Goal: Use online tool/utility: Use online tool/utility

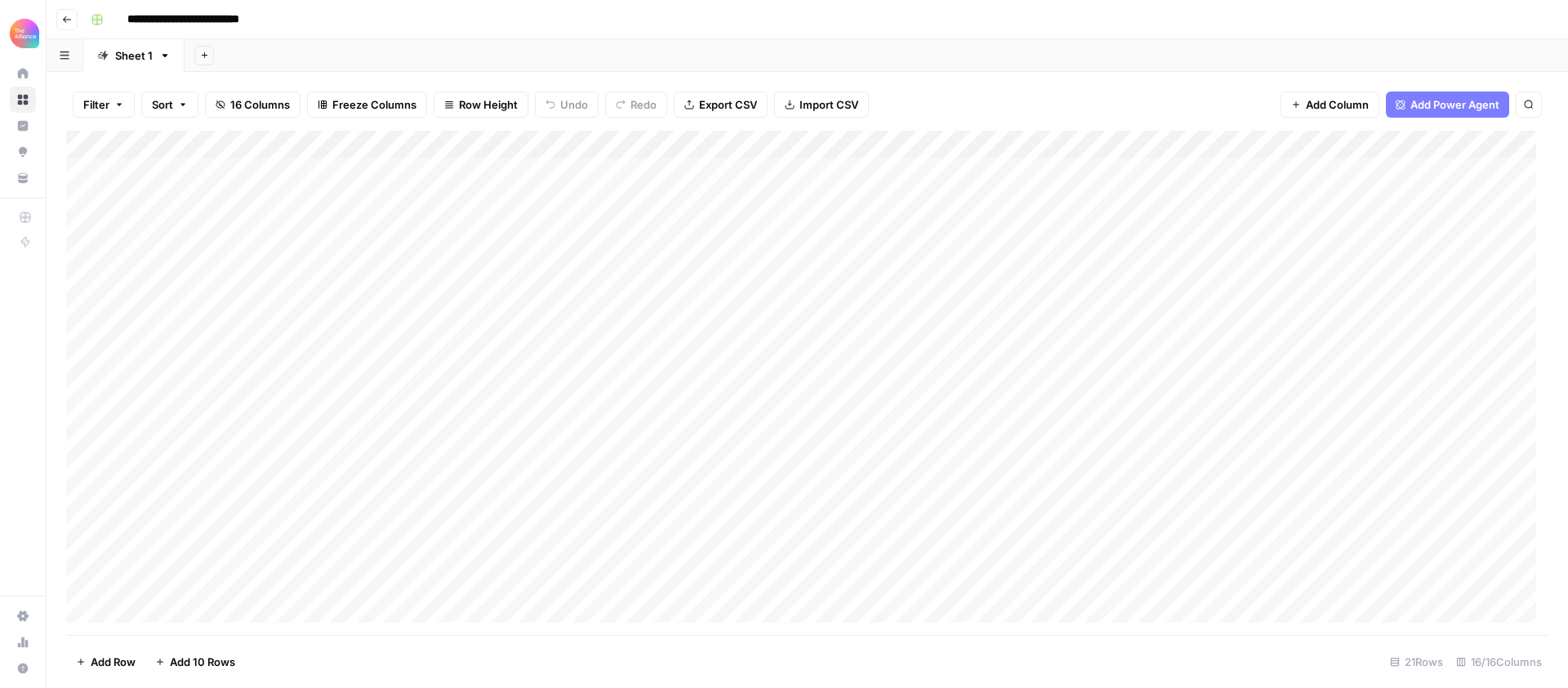
scroll to position [145, 0]
click at [186, 523] on div "Add Column" at bounding box center [807, 382] width 1482 height 504
click at [183, 558] on div "Add Column" at bounding box center [807, 382] width 1482 height 504
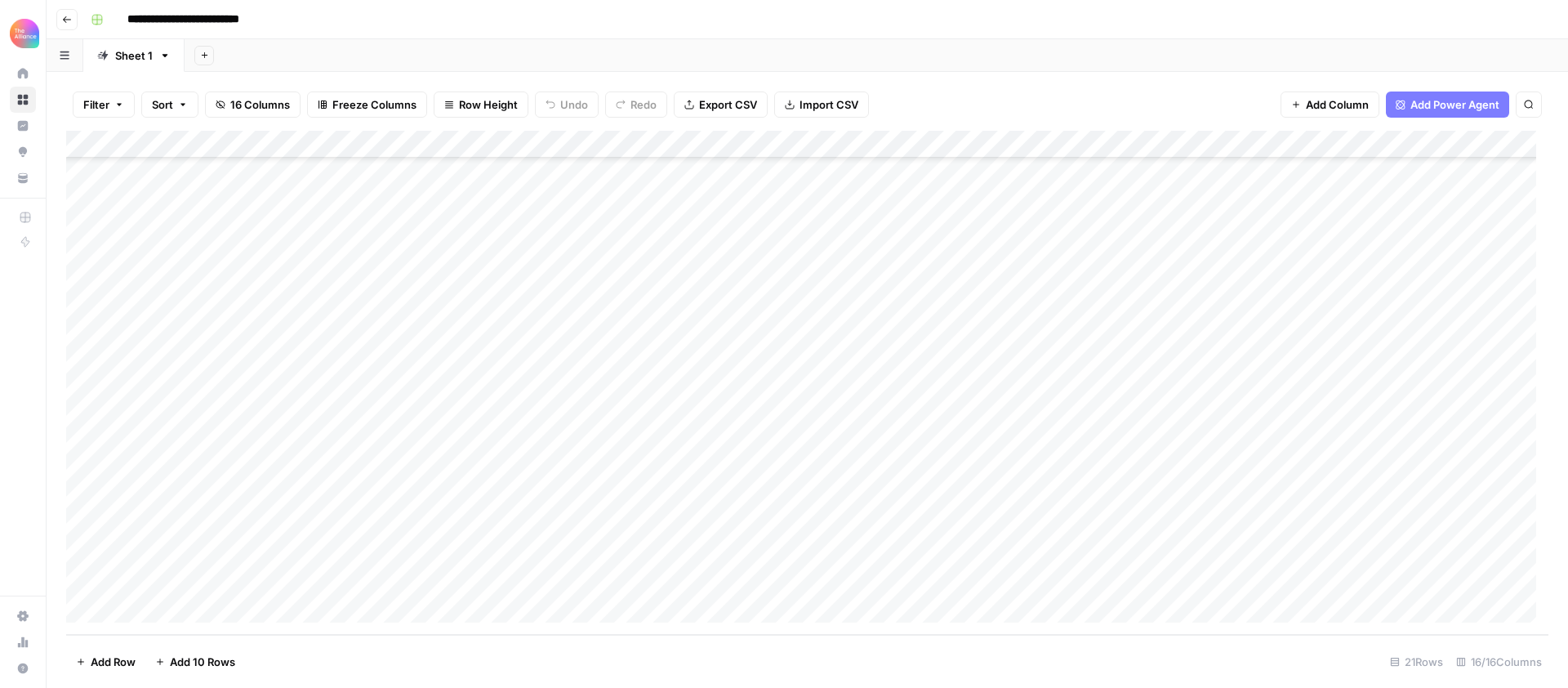
click at [189, 582] on div "Add Column" at bounding box center [807, 382] width 1482 height 504
click at [194, 527] on div "Add Column" at bounding box center [807, 382] width 1482 height 504
click at [196, 497] on div "Add Column" at bounding box center [807, 382] width 1482 height 504
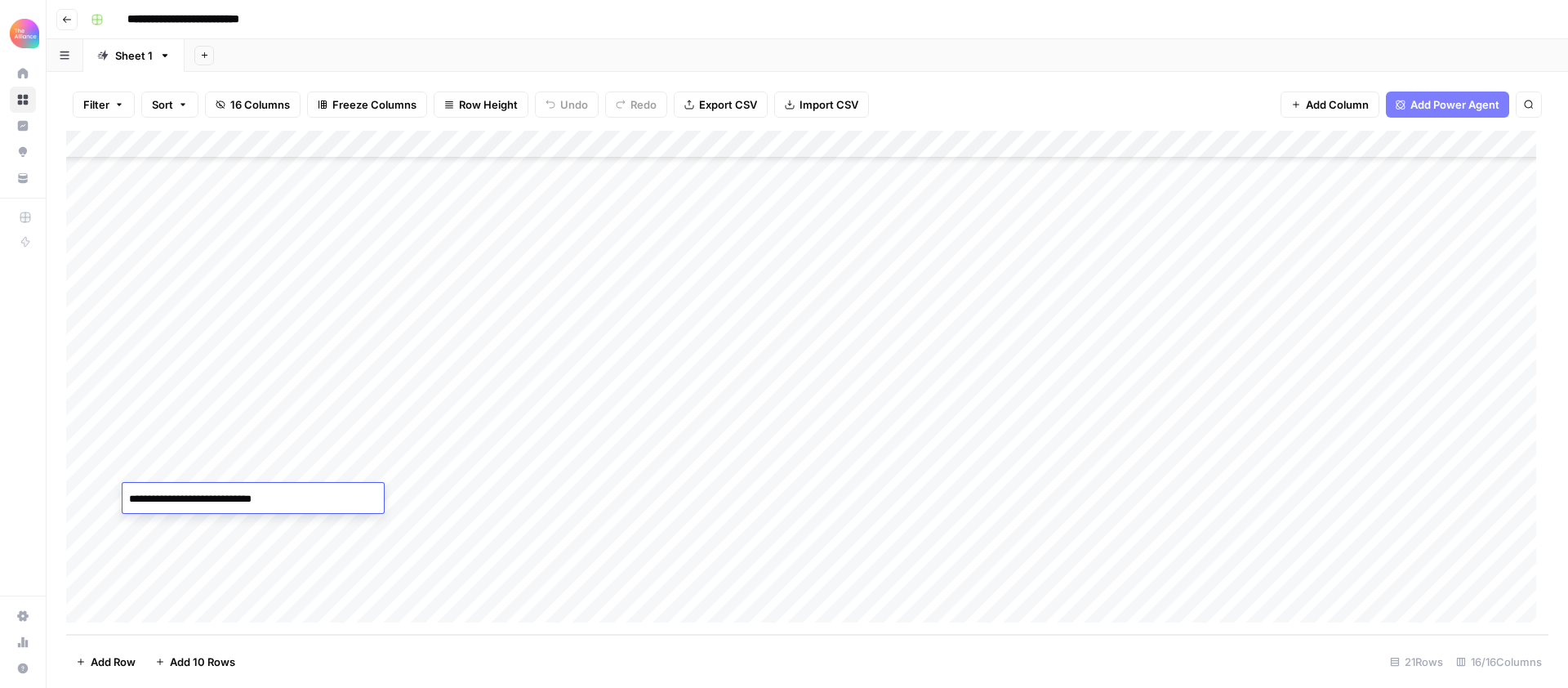
click at [197, 499] on textarea "**********" at bounding box center [253, 499] width 261 height 22
click at [185, 572] on div "Add Column" at bounding box center [807, 382] width 1482 height 504
type textarea "**********"
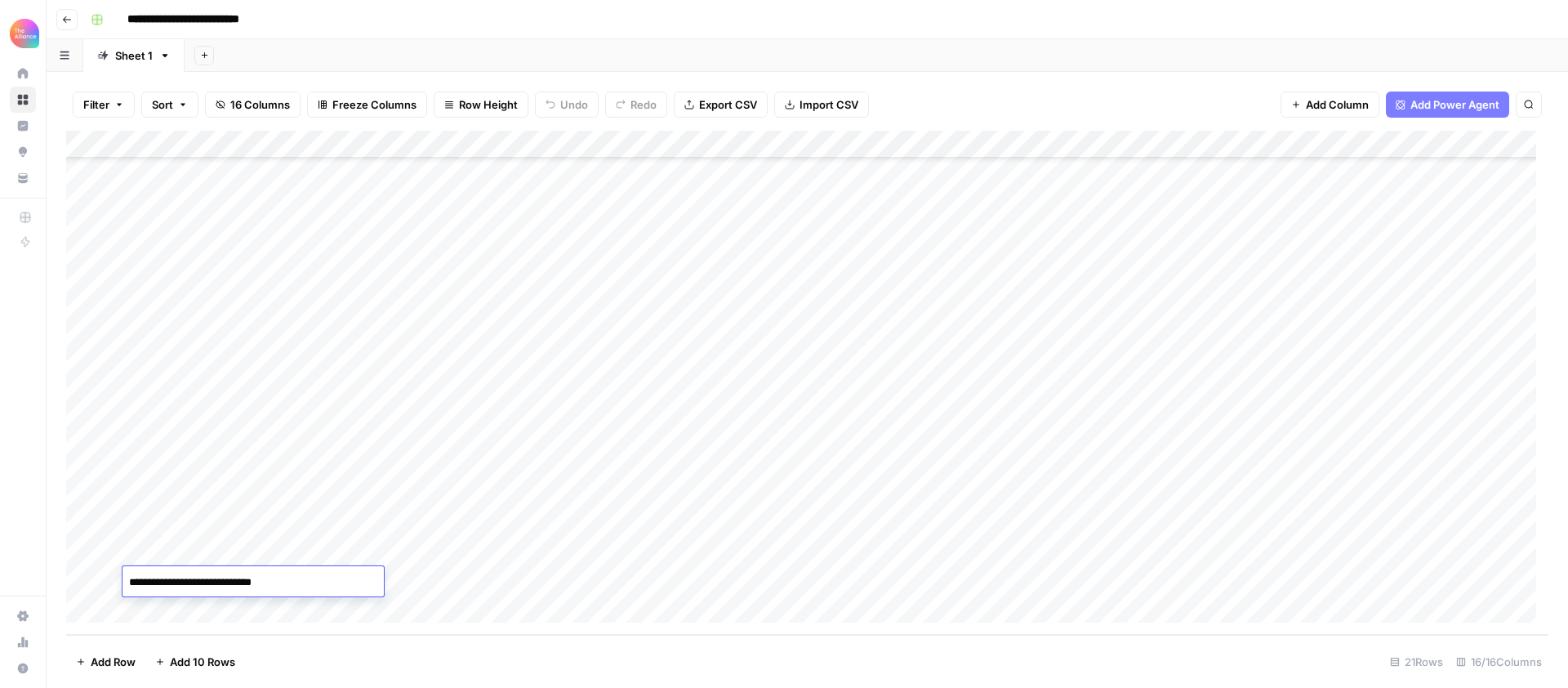
drag, startPoint x: 452, startPoint y: 585, endPoint x: 417, endPoint y: 580, distance: 35.4
click at [452, 585] on div "Add Column" at bounding box center [807, 382] width 1482 height 504
click at [364, 578] on div "Add Column" at bounding box center [807, 382] width 1482 height 504
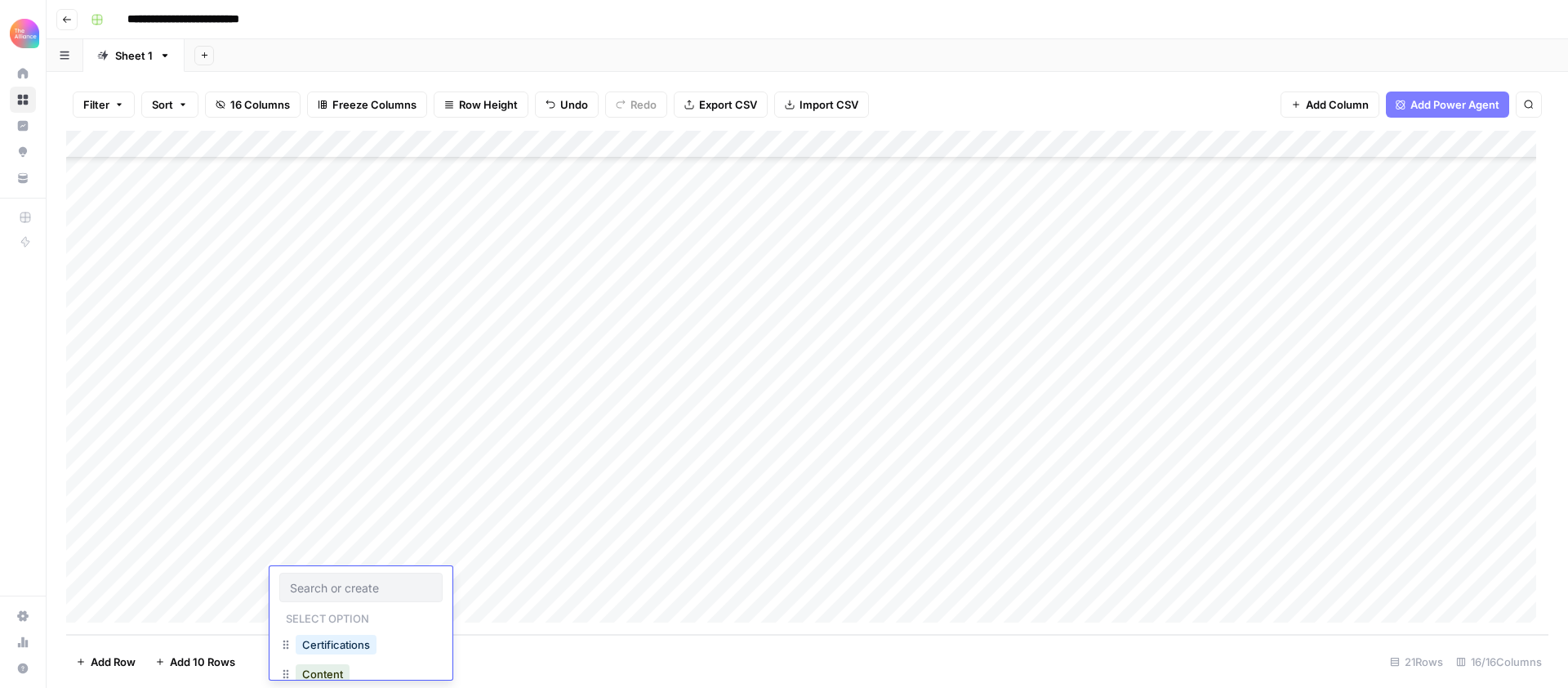
click at [364, 578] on div at bounding box center [361, 587] width 163 height 29
click at [361, 598] on button "In-person event" at bounding box center [342, 591] width 95 height 20
click at [508, 578] on div "Add Column" at bounding box center [807, 382] width 1482 height 504
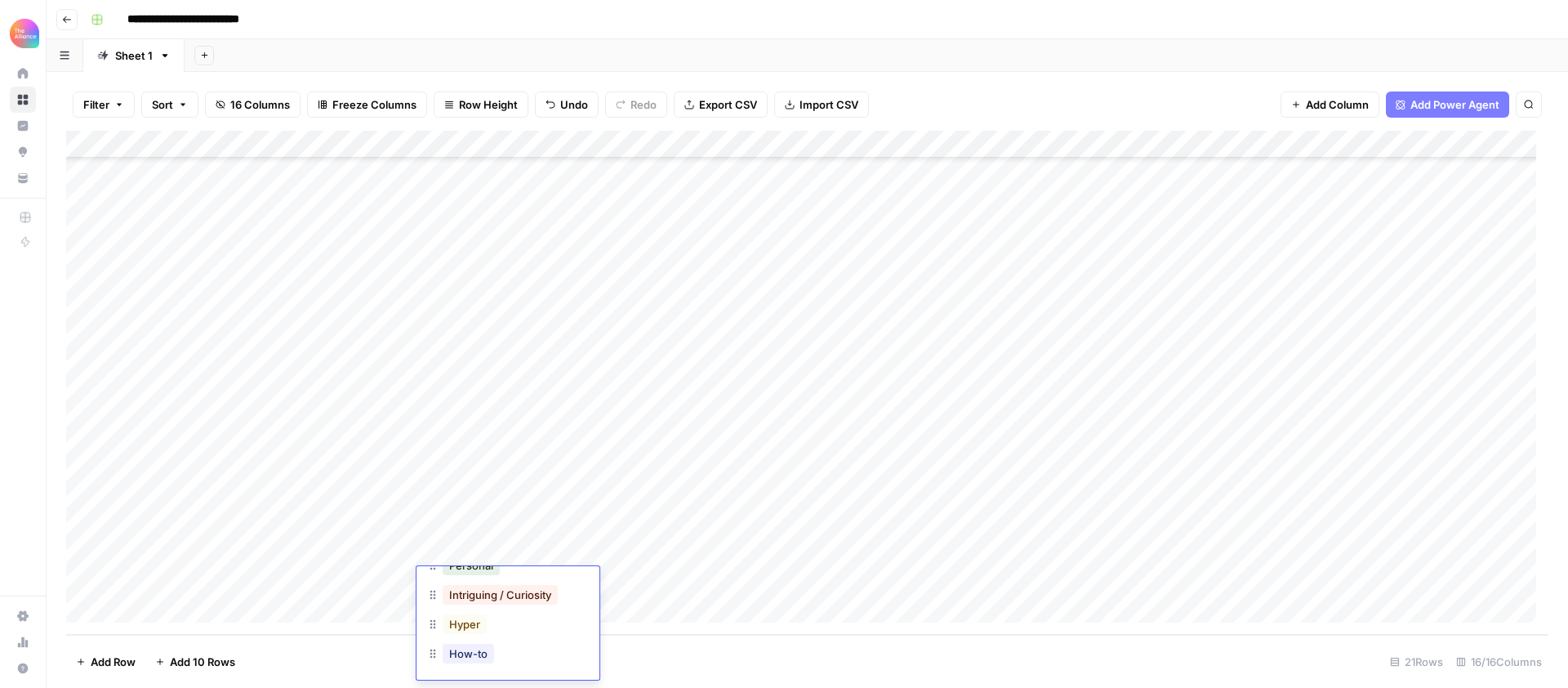
scroll to position [84, 0]
click at [526, 603] on button "Intriguing / Curiosity" at bounding box center [500, 595] width 115 height 20
click at [632, 581] on div "Add Column" at bounding box center [807, 382] width 1482 height 504
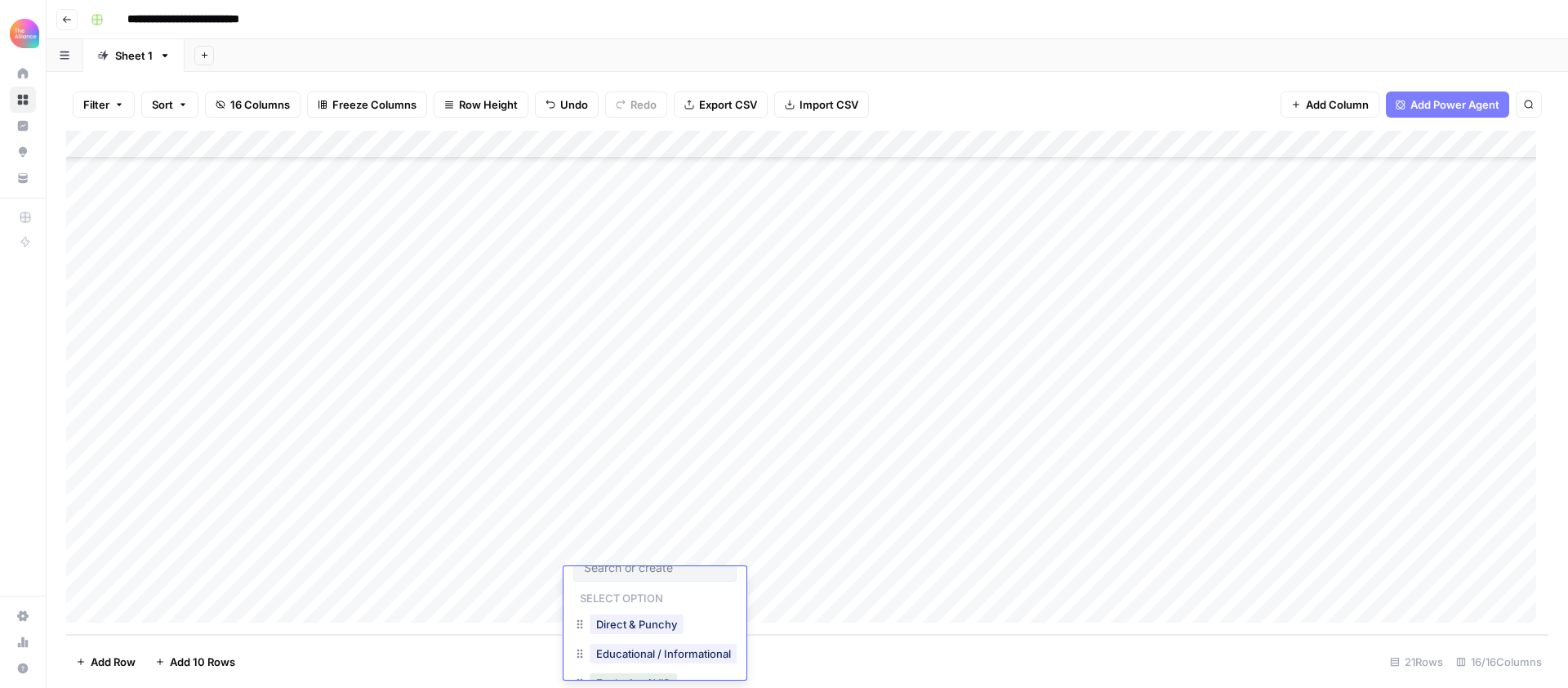
scroll to position [0, 0]
click at [679, 669] on button "Educational / Informational" at bounding box center [664, 673] width 148 height 20
click at [771, 579] on div "Add Column" at bounding box center [807, 382] width 1482 height 504
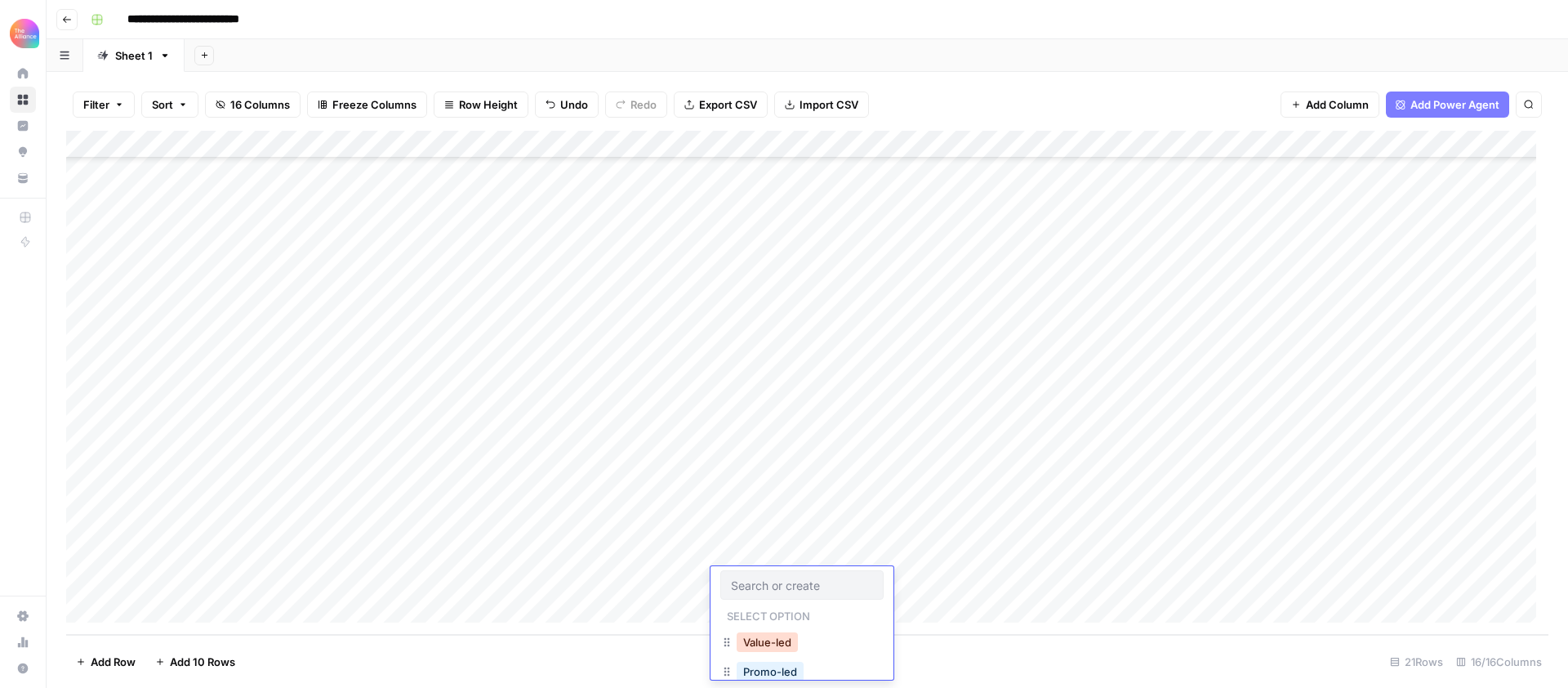
scroll to position [3, 0]
click at [777, 636] on button "Value-led" at bounding box center [767, 641] width 61 height 20
click at [899, 569] on div "Add Column" at bounding box center [807, 382] width 1482 height 504
type textarea "**********"
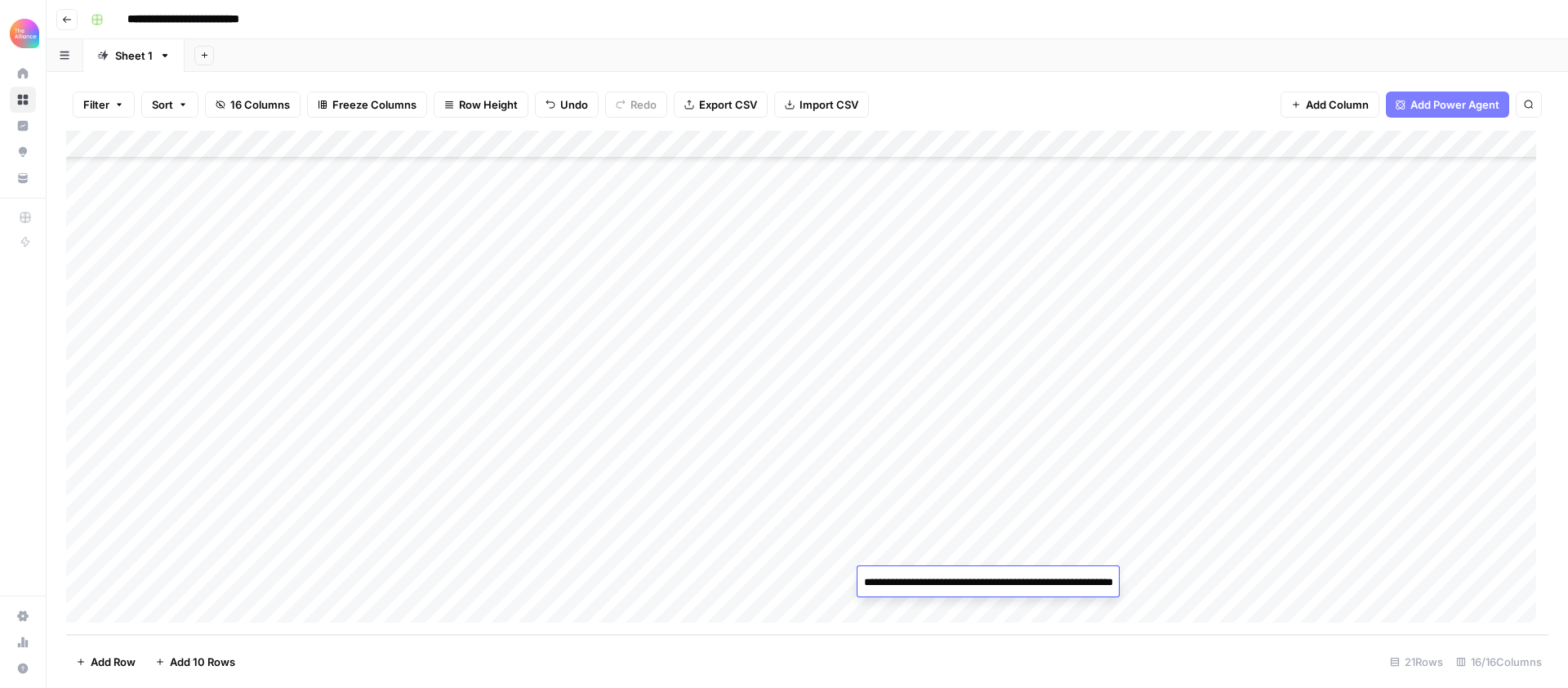
click at [1044, 540] on div "Add Column" at bounding box center [807, 382] width 1482 height 504
click at [1039, 582] on div "Add Column" at bounding box center [807, 382] width 1482 height 504
type textarea "**********"
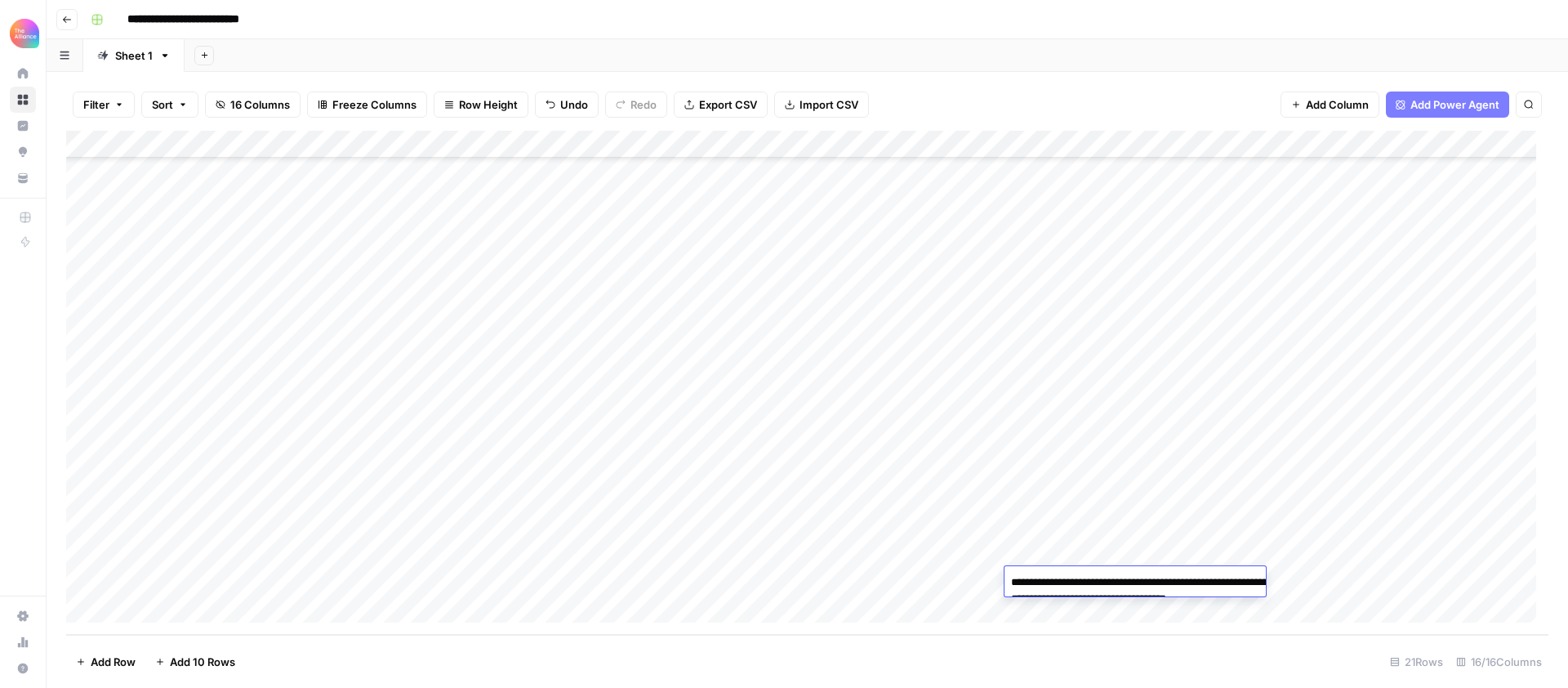
click at [1370, 583] on div "Add Column" at bounding box center [807, 382] width 1482 height 504
click at [1023, 524] on div "Add Column" at bounding box center [807, 382] width 1482 height 504
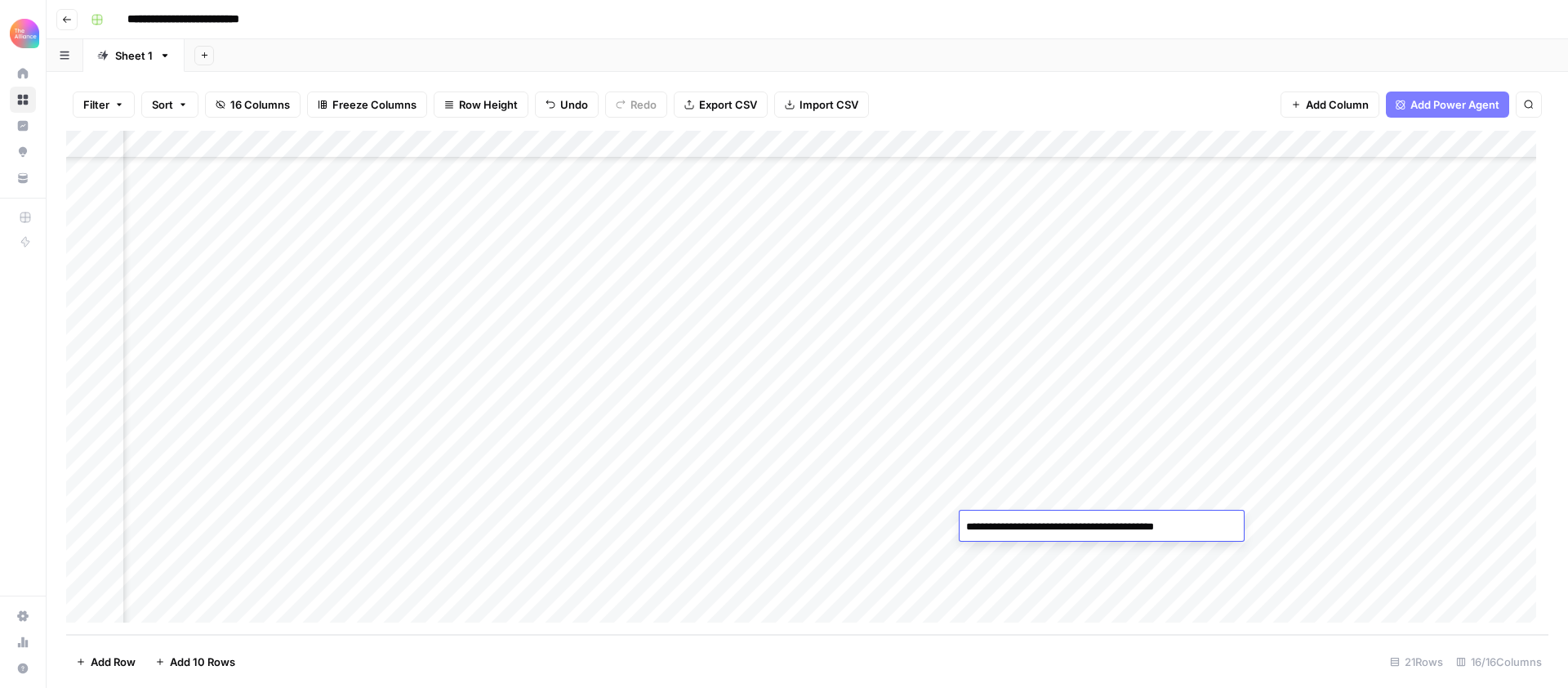
click at [1014, 573] on div "Add Column" at bounding box center [807, 382] width 1482 height 504
type textarea "**********"
click at [1307, 583] on div "Add Column" at bounding box center [807, 382] width 1482 height 504
click at [1167, 583] on div "Add Column" at bounding box center [807, 382] width 1482 height 504
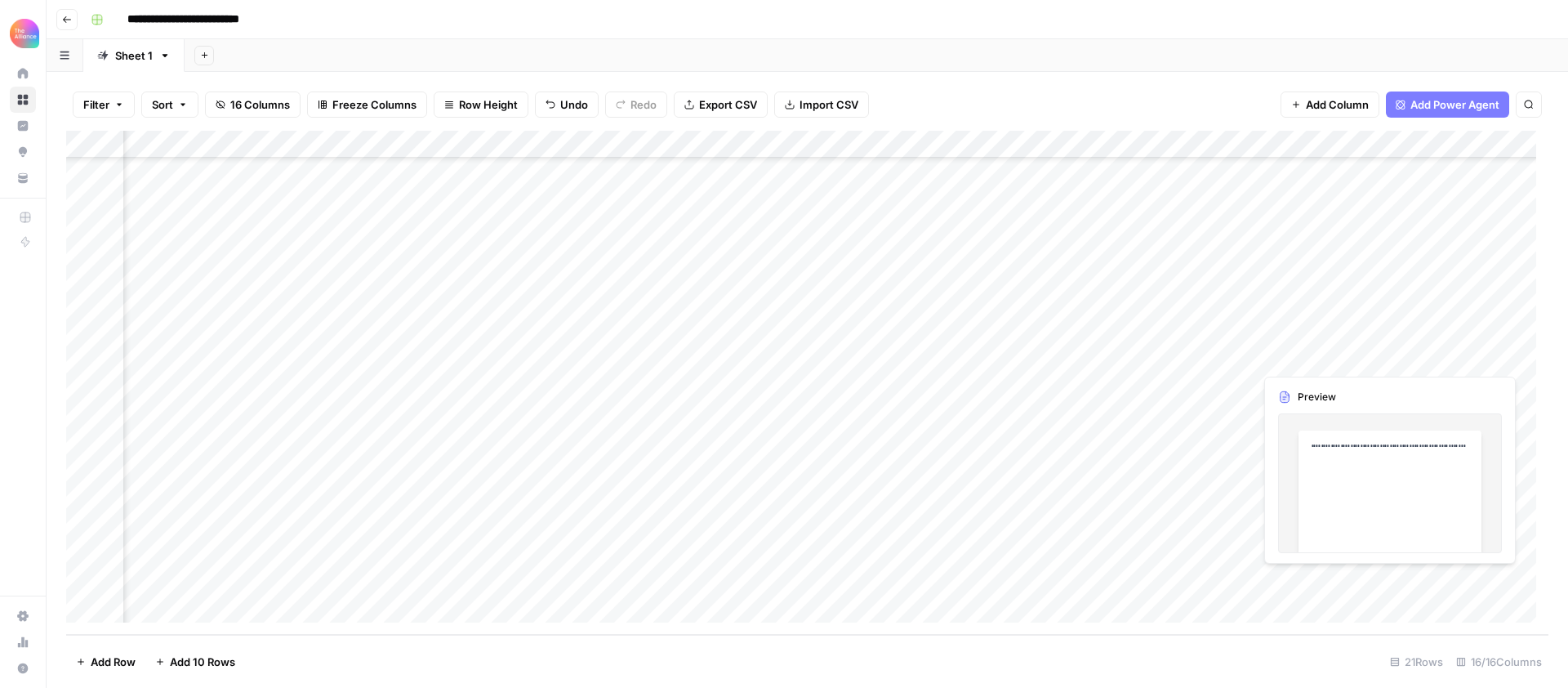
click at [1319, 578] on div "Add Column" at bounding box center [807, 382] width 1482 height 504
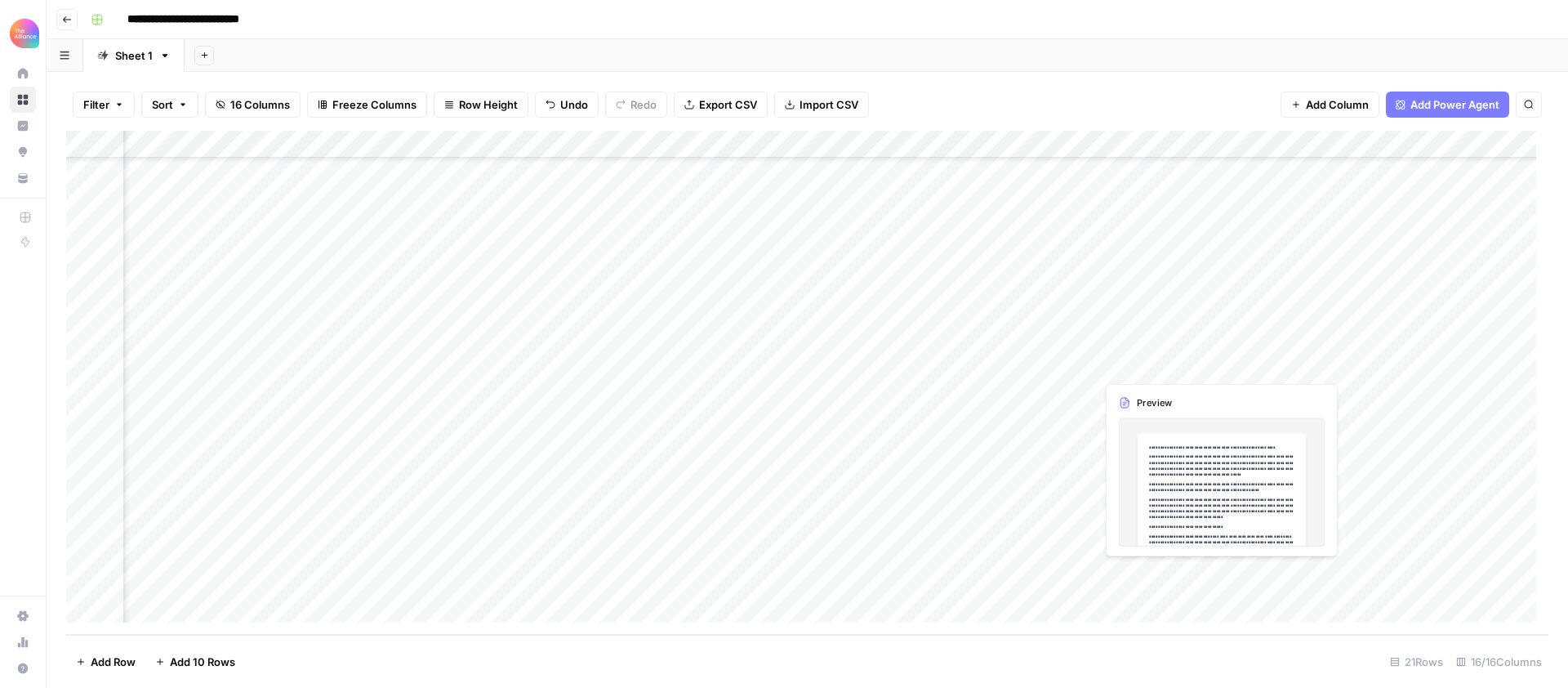
click at [1142, 584] on div "Add Column" at bounding box center [807, 382] width 1482 height 504
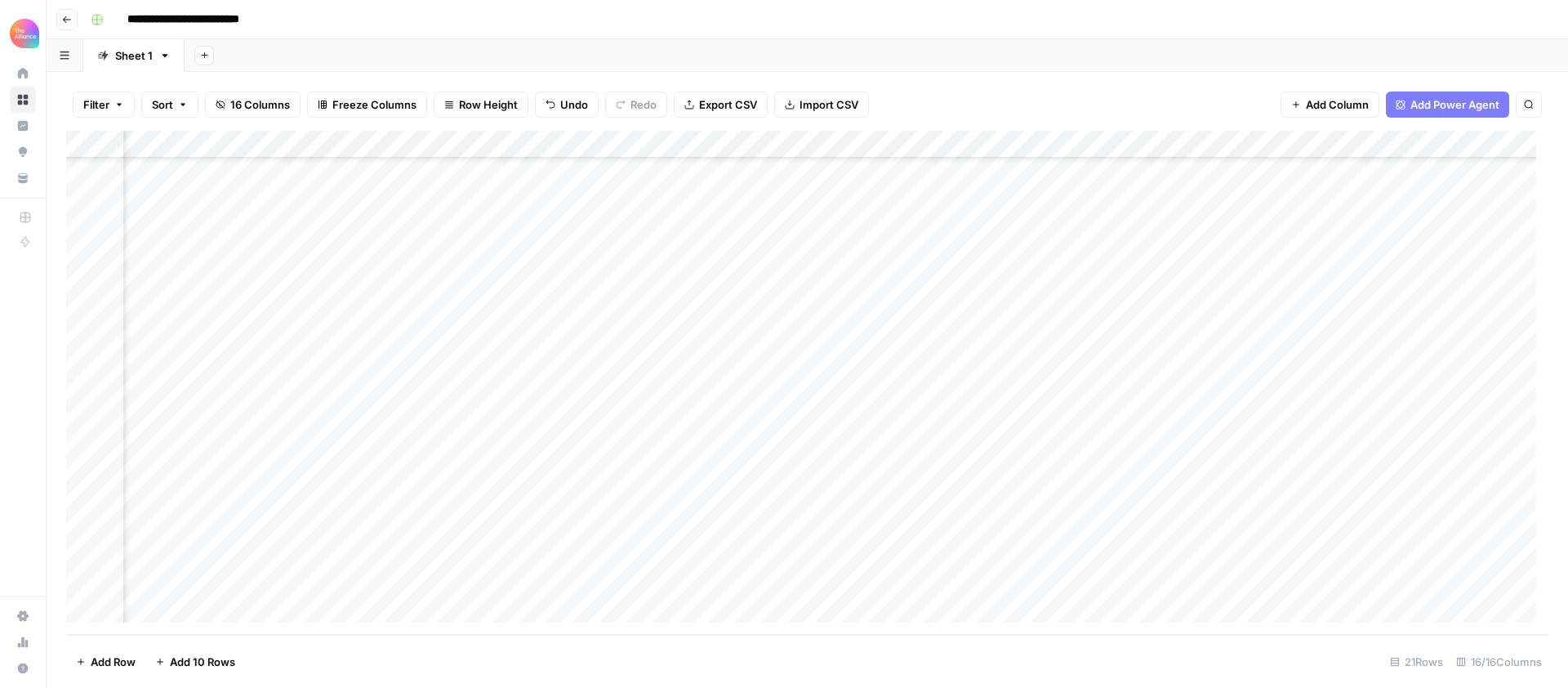
click at [1213, 580] on div "Add Column" at bounding box center [807, 382] width 1482 height 504
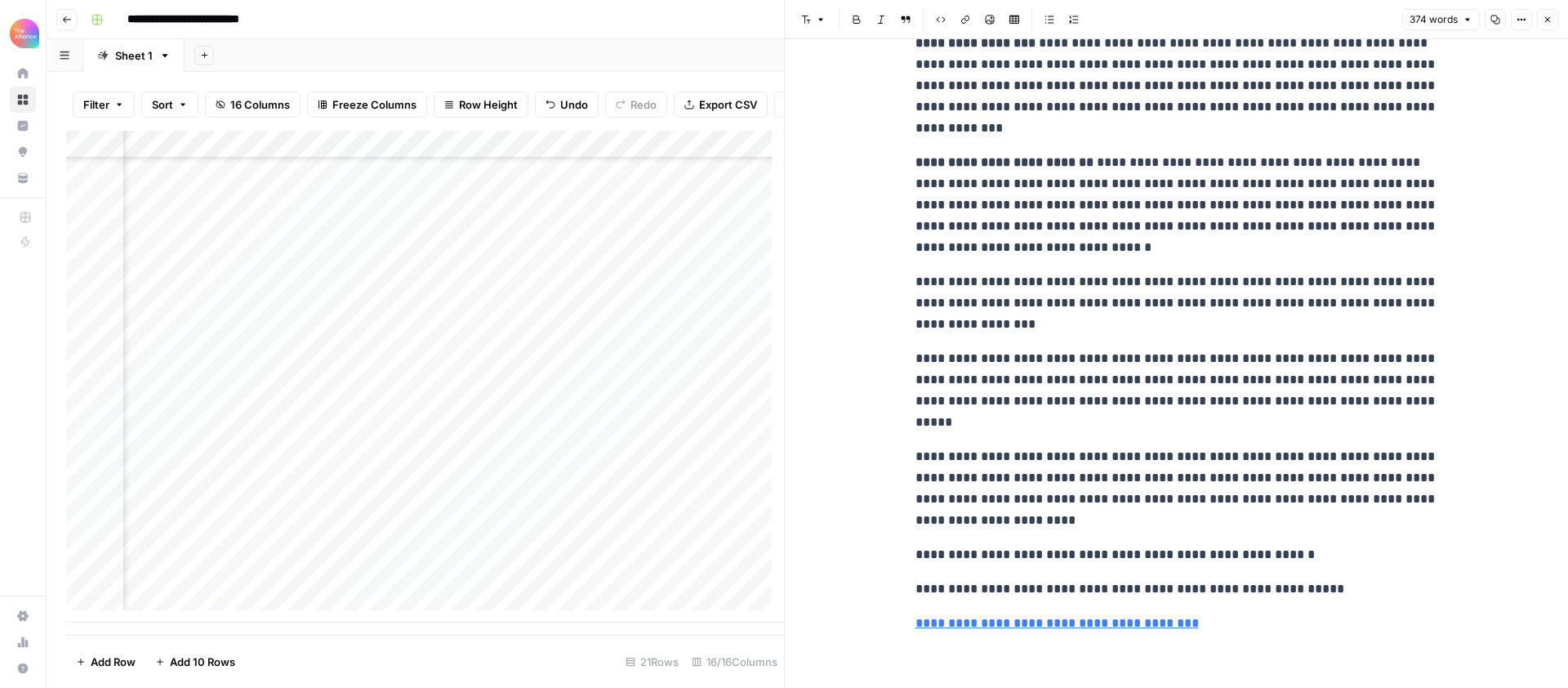
scroll to position [441, 0]
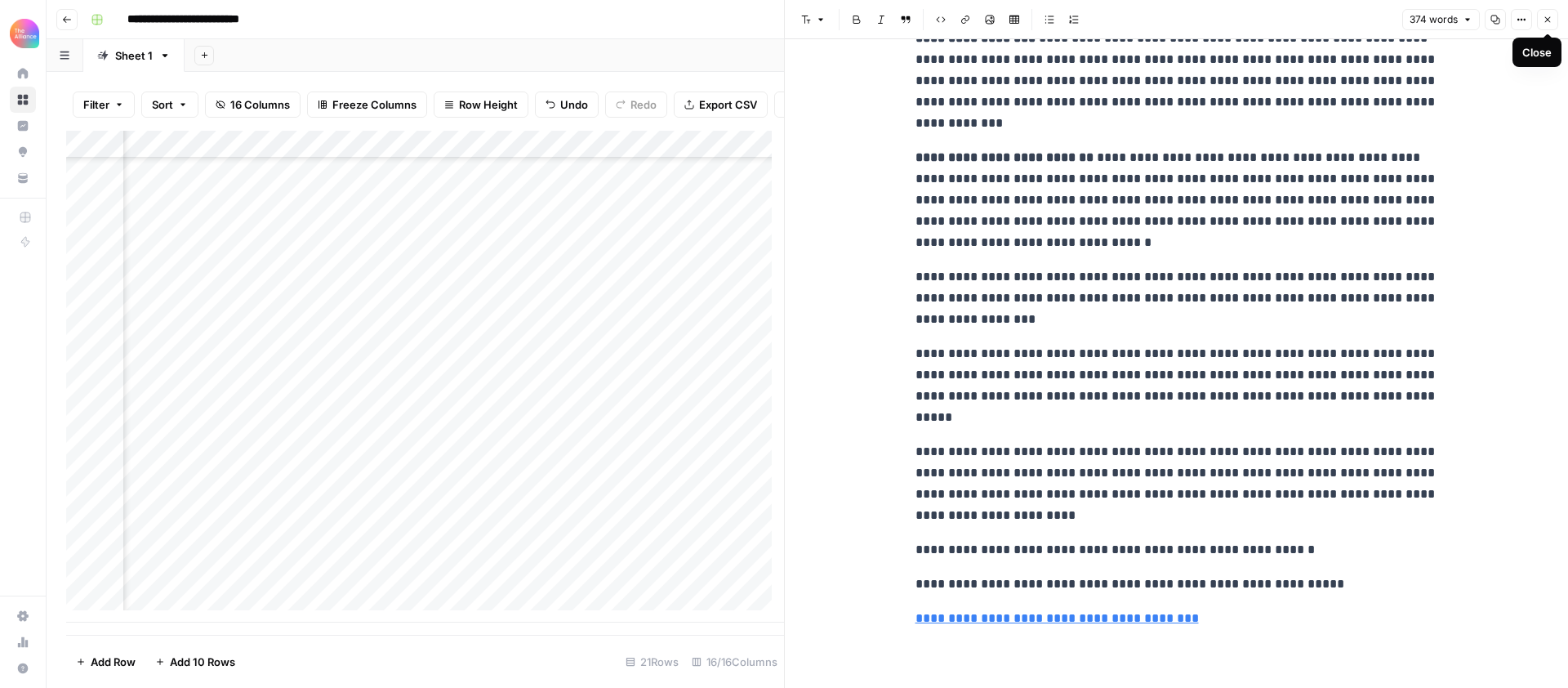
click at [1460, 18] on button "374 words" at bounding box center [1441, 20] width 78 height 22
click at [1184, 363] on p "**********" at bounding box center [1177, 385] width 523 height 85
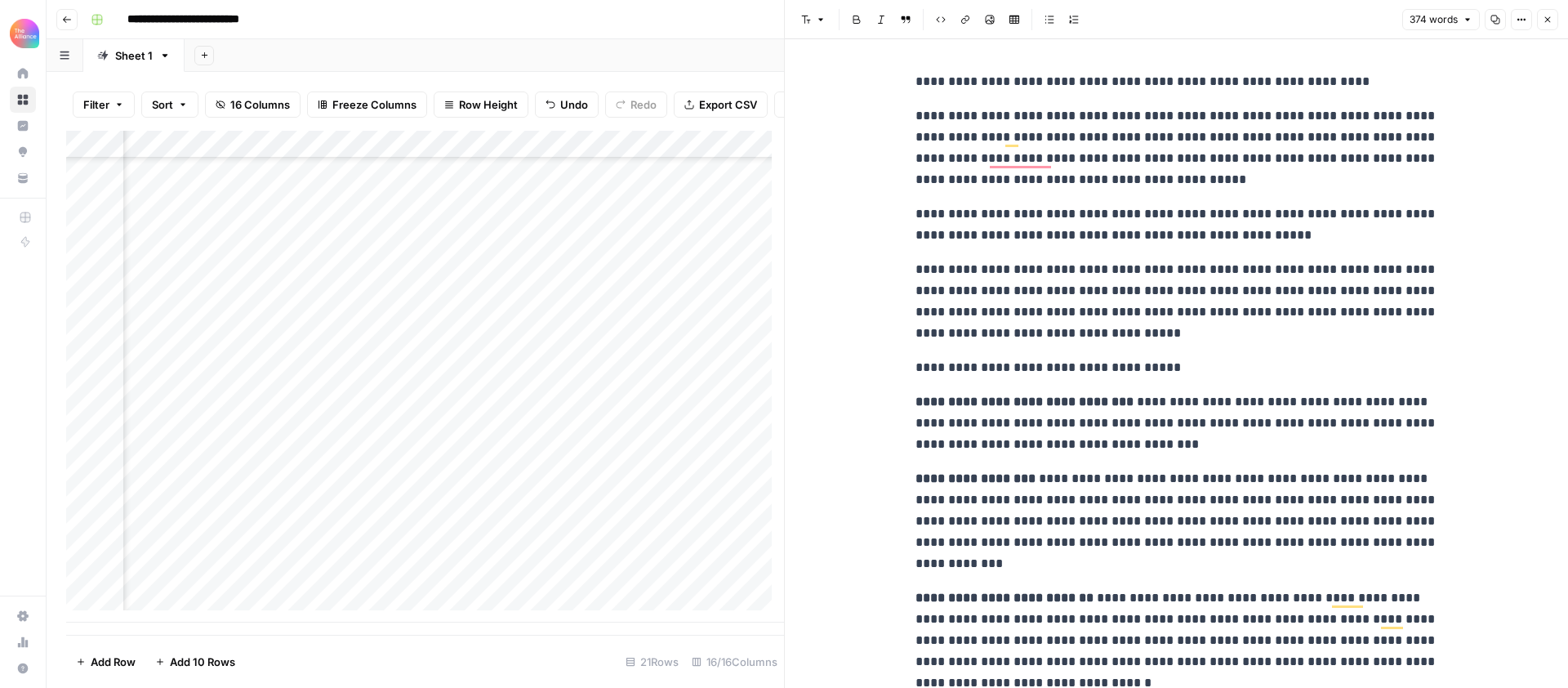
scroll to position [0, 0]
click at [1546, 16] on icon "button" at bounding box center [1547, 20] width 9 height 9
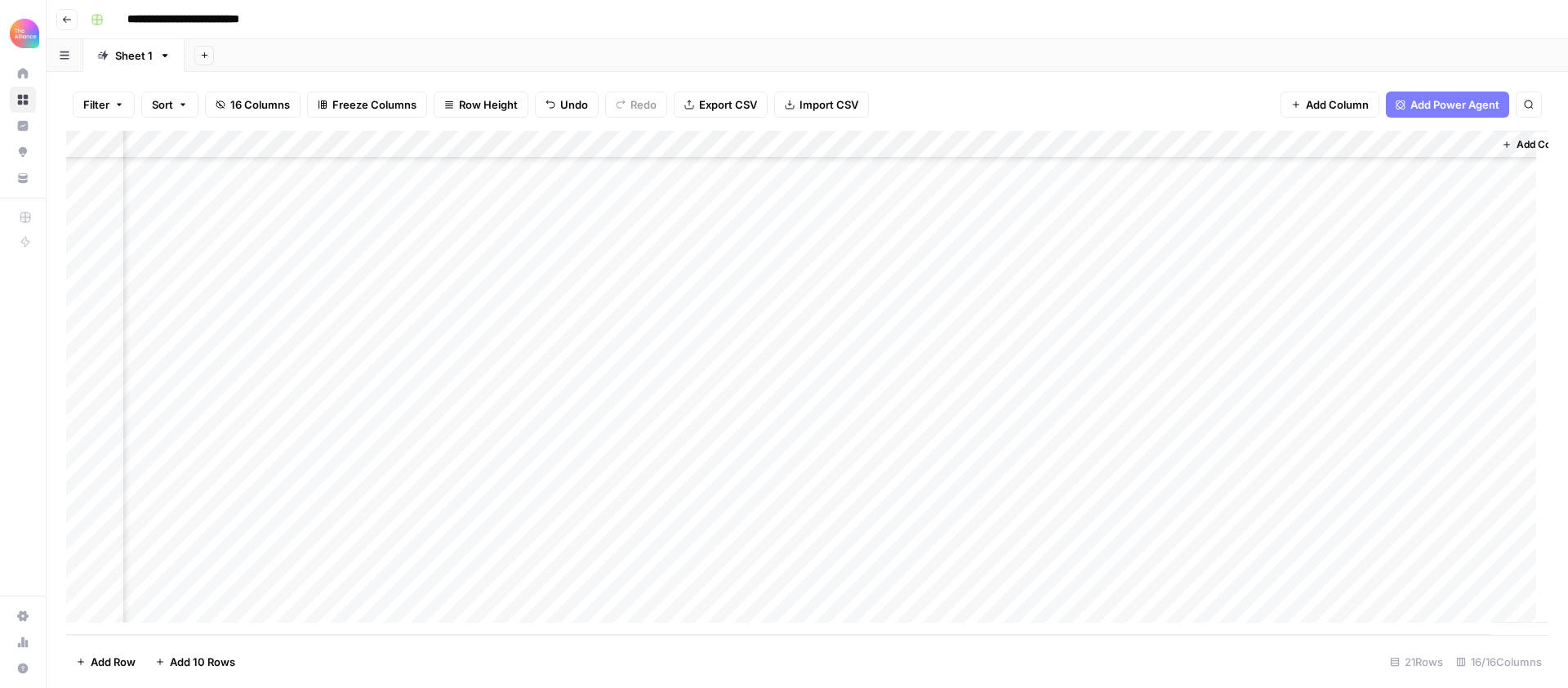
scroll to position [145, 1031]
click at [1077, 574] on div "Add Column" at bounding box center [807, 382] width 1482 height 504
click at [1075, 579] on div "Add Column" at bounding box center [807, 382] width 1482 height 504
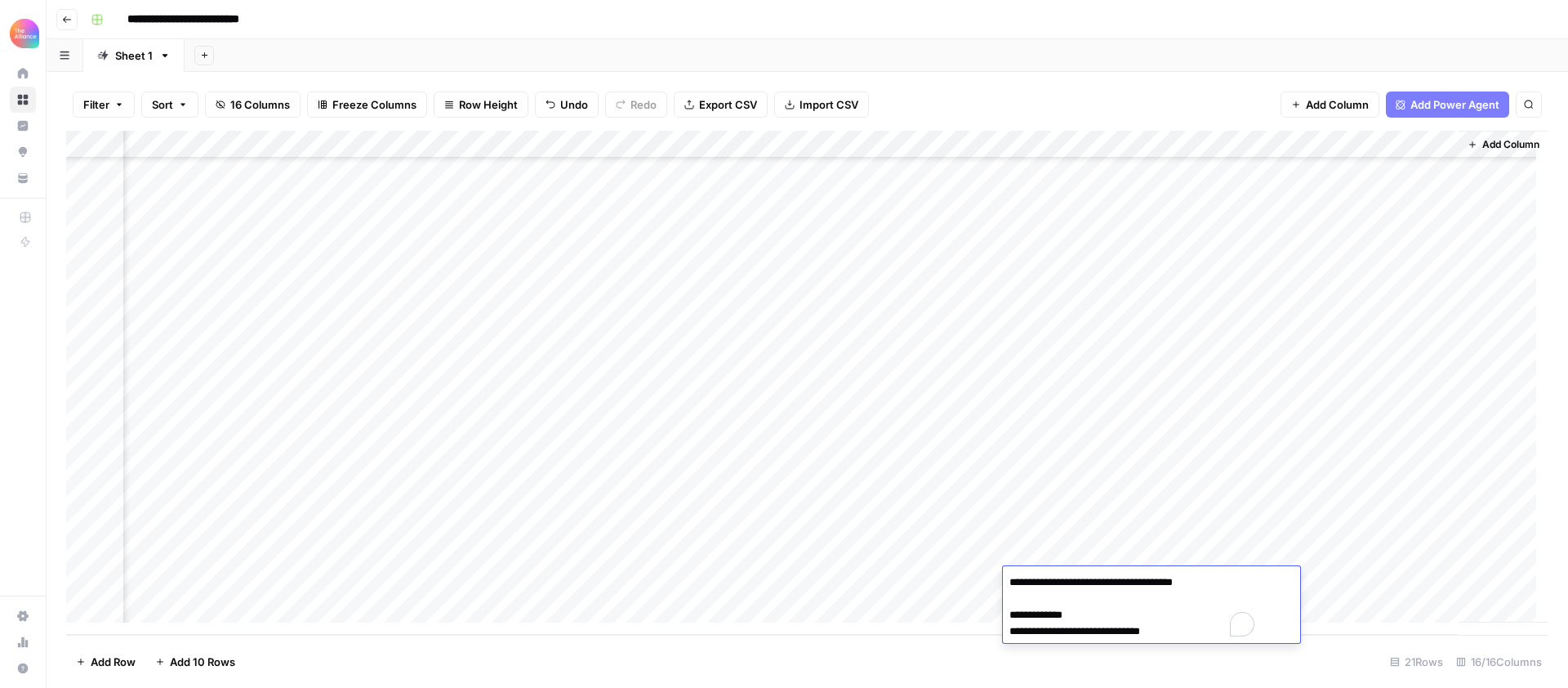
click at [1075, 579] on textarea "**********" at bounding box center [1133, 606] width 261 height 72
click at [902, 600] on div "Add Column" at bounding box center [807, 382] width 1482 height 504
click at [1095, 554] on div "Add Column" at bounding box center [807, 382] width 1482 height 504
click at [1367, 550] on div "Add Column" at bounding box center [807, 382] width 1482 height 504
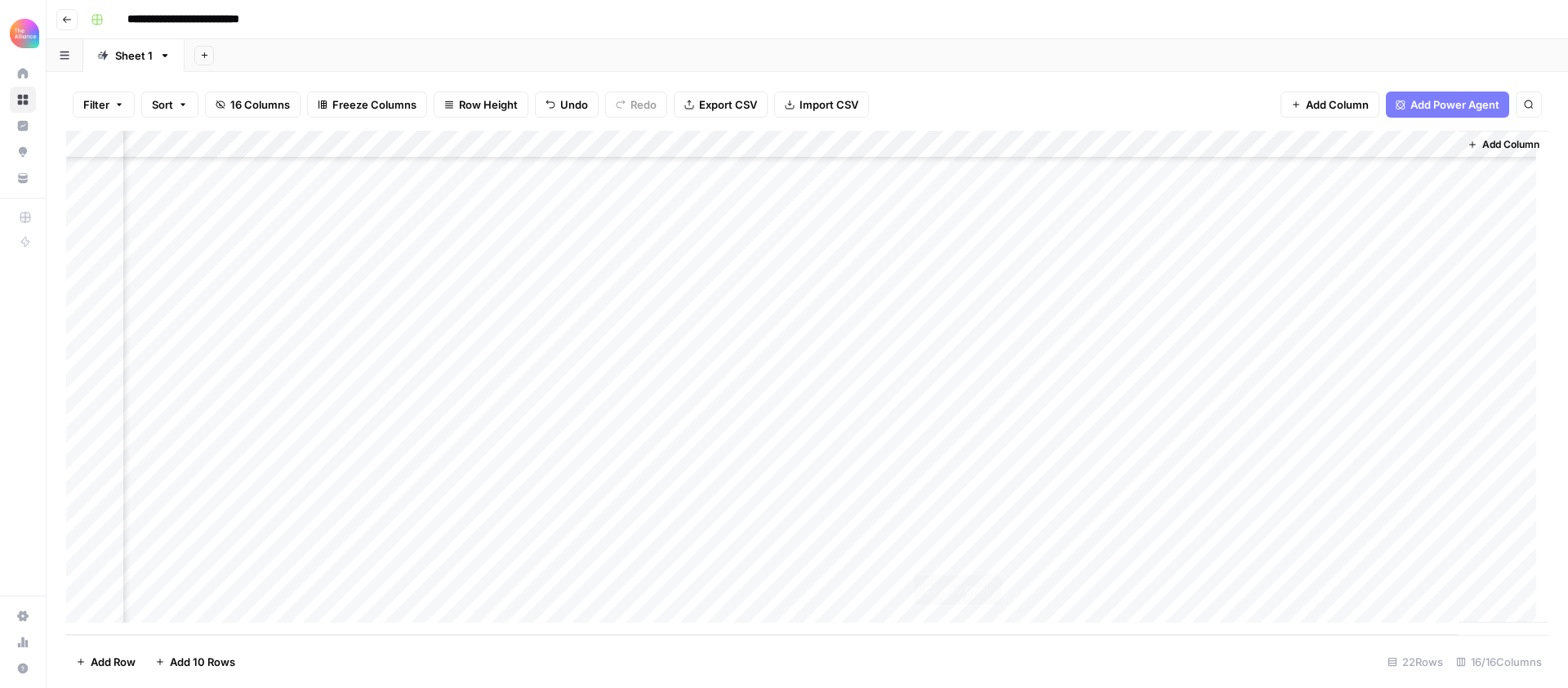
click at [989, 552] on div "Add Column" at bounding box center [807, 382] width 1482 height 504
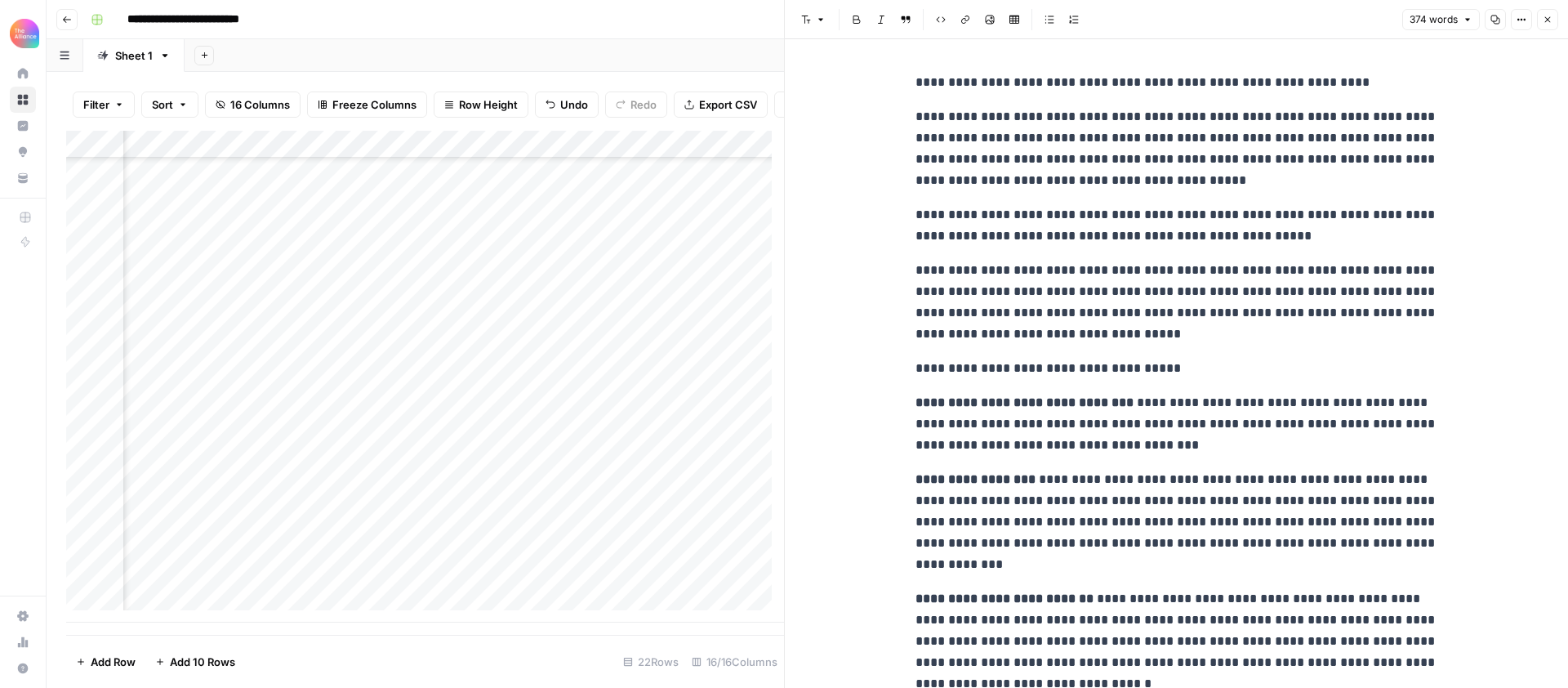
click at [1539, 18] on button "Close" at bounding box center [1547, 20] width 22 height 22
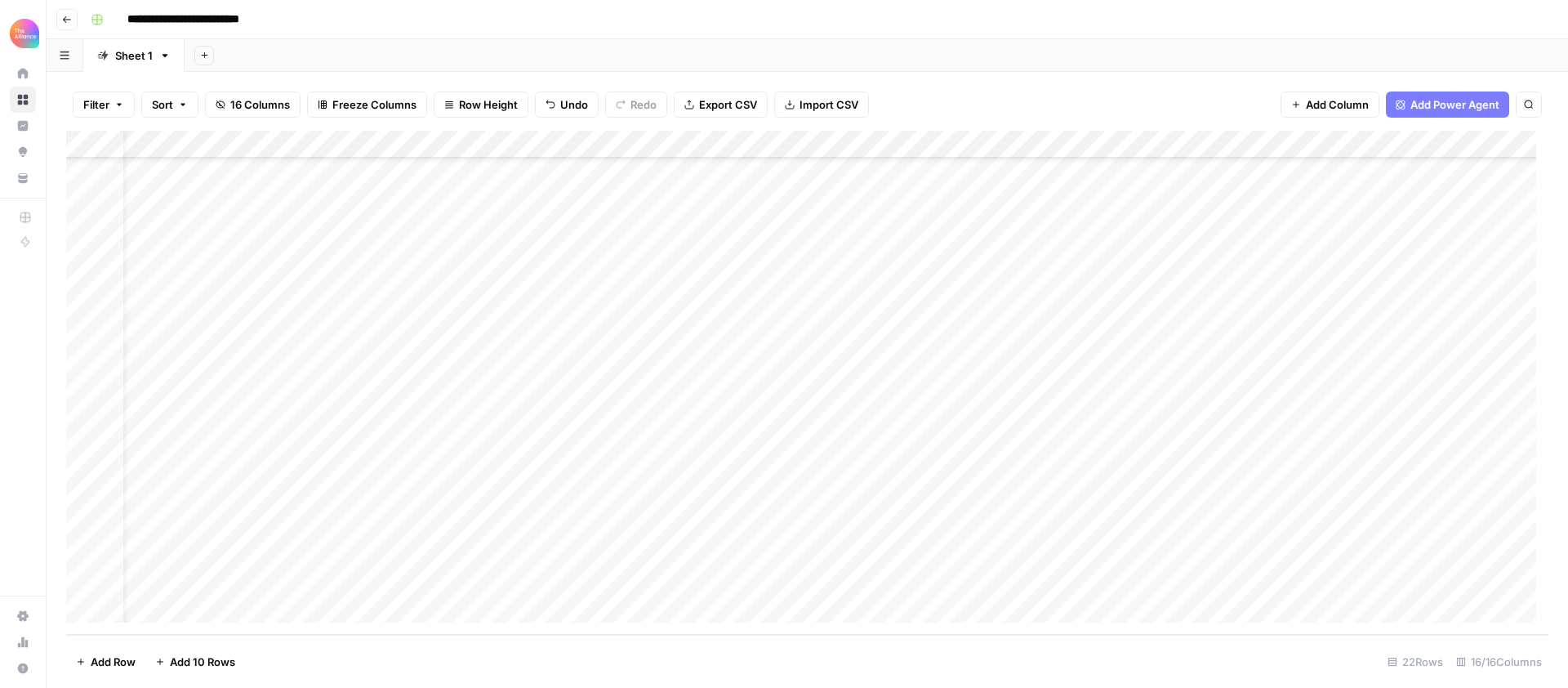
scroll to position [173, 0]
click at [207, 468] on div "Add Column" at bounding box center [807, 382] width 1482 height 504
click at [207, 468] on textarea "**********" at bounding box center [253, 471] width 261 height 22
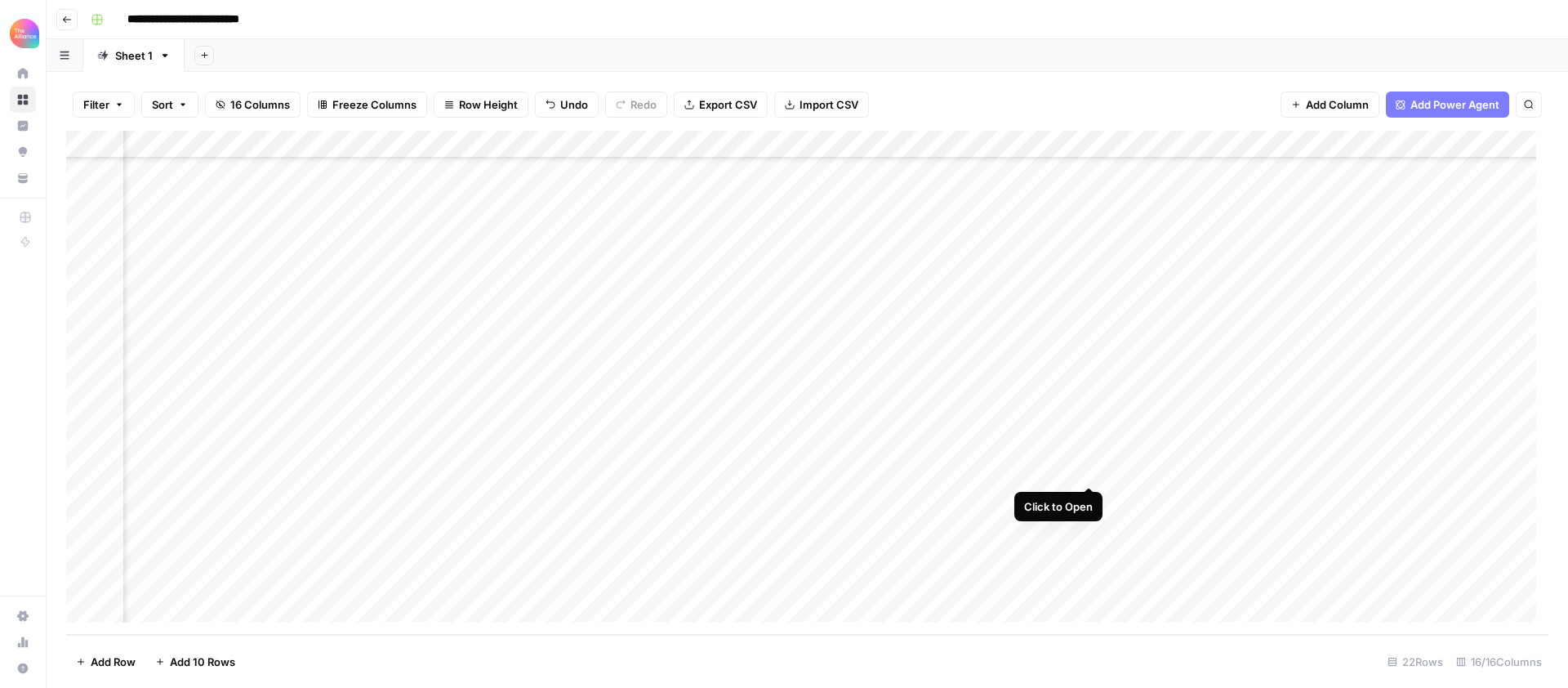
click at [1089, 470] on div "Add Column" at bounding box center [807, 382] width 1482 height 504
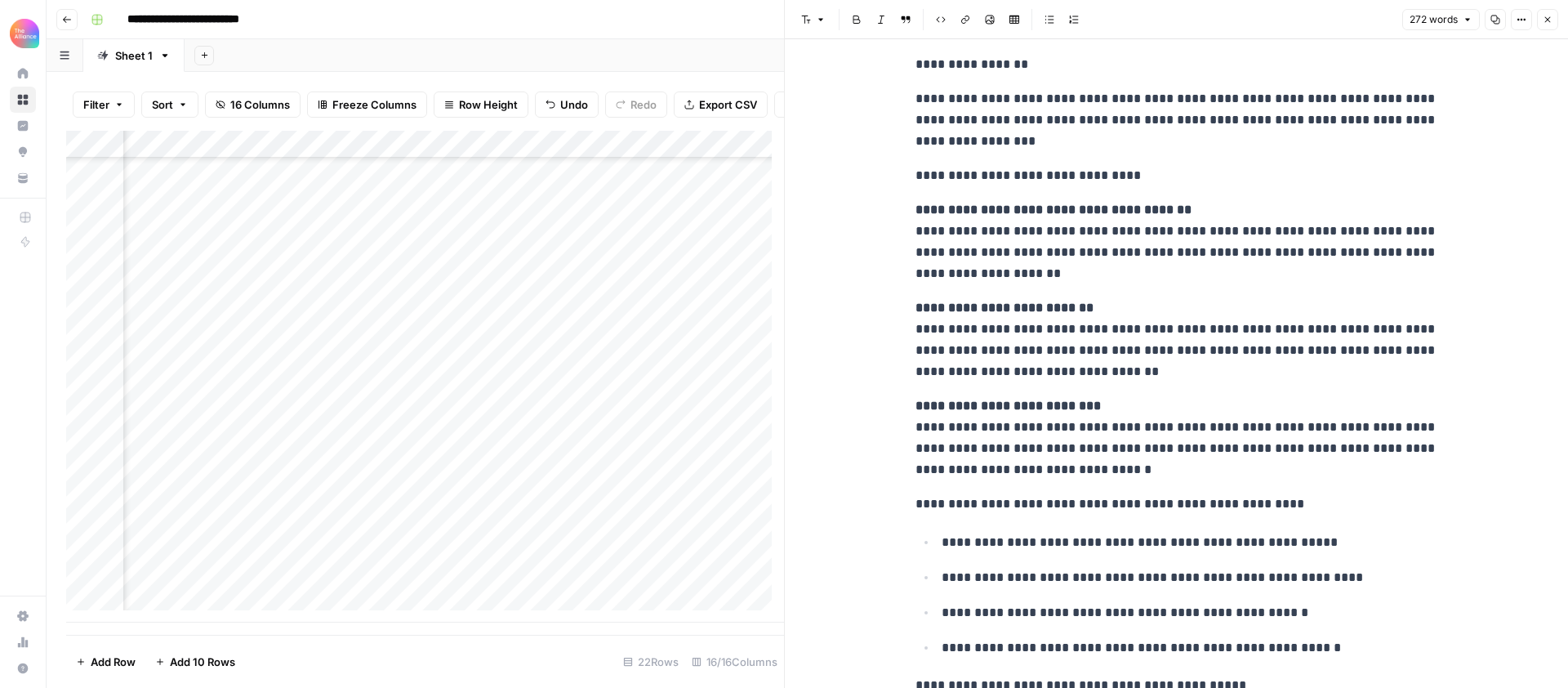
scroll to position [202, 0]
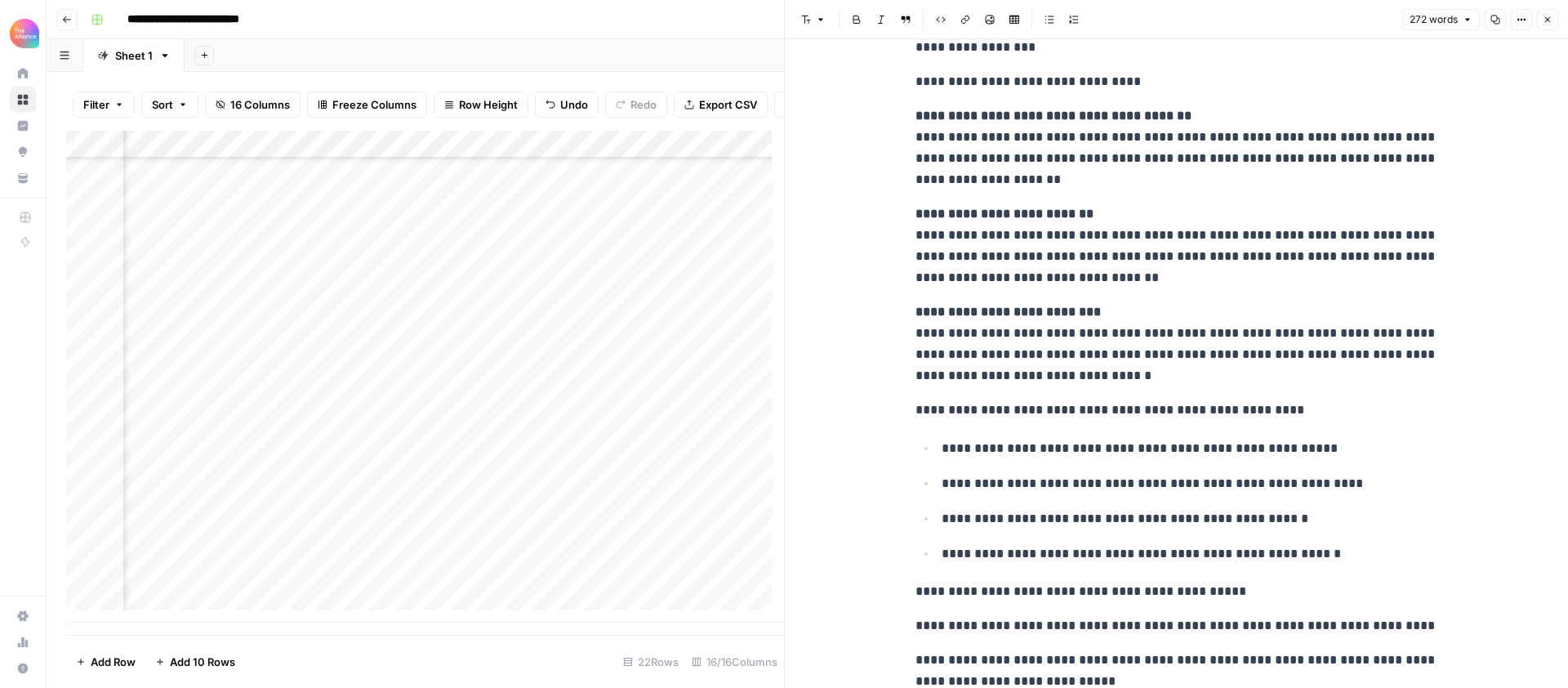
click at [1539, 19] on button "Close" at bounding box center [1547, 20] width 22 height 22
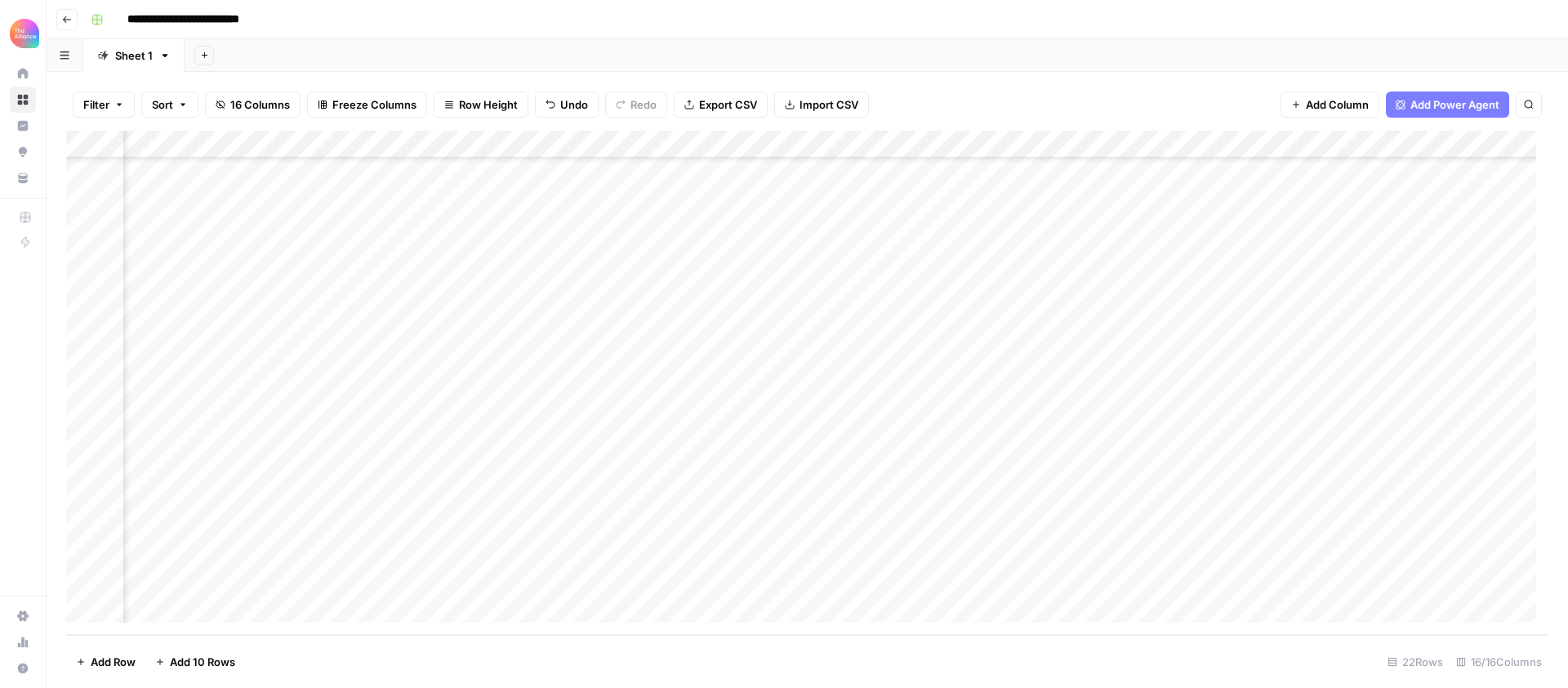
scroll to position [173, 359]
click at [737, 557] on div "Add Column" at bounding box center [807, 382] width 1482 height 504
click at [492, 555] on div "Add Column" at bounding box center [807, 382] width 1482 height 504
click at [527, 549] on div "Add Column" at bounding box center [807, 382] width 1482 height 504
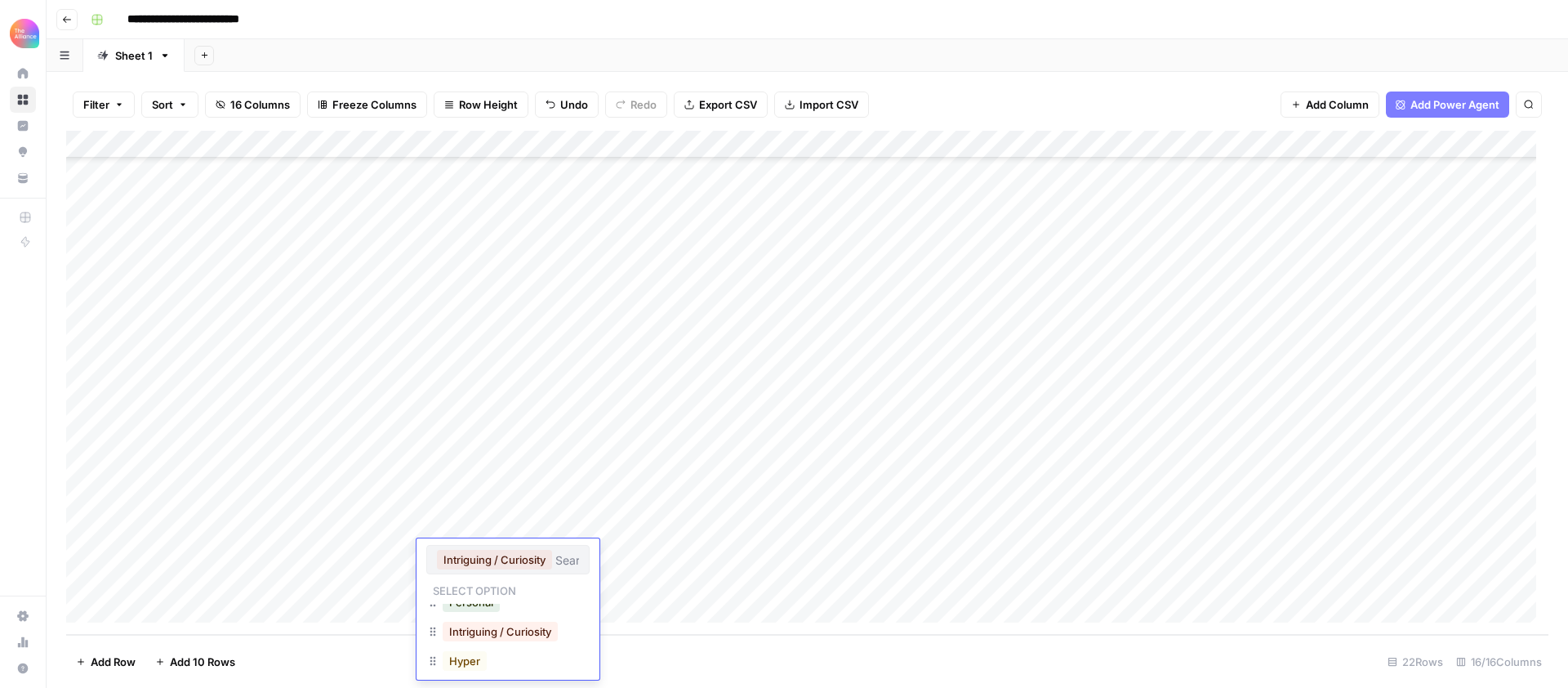
scroll to position [190, 0]
click at [476, 609] on button "Personal" at bounding box center [470, 603] width 57 height 20
click at [625, 550] on div "Add Column" at bounding box center [807, 382] width 1482 height 504
click at [552, 554] on div "Add Column" at bounding box center [807, 382] width 1482 height 504
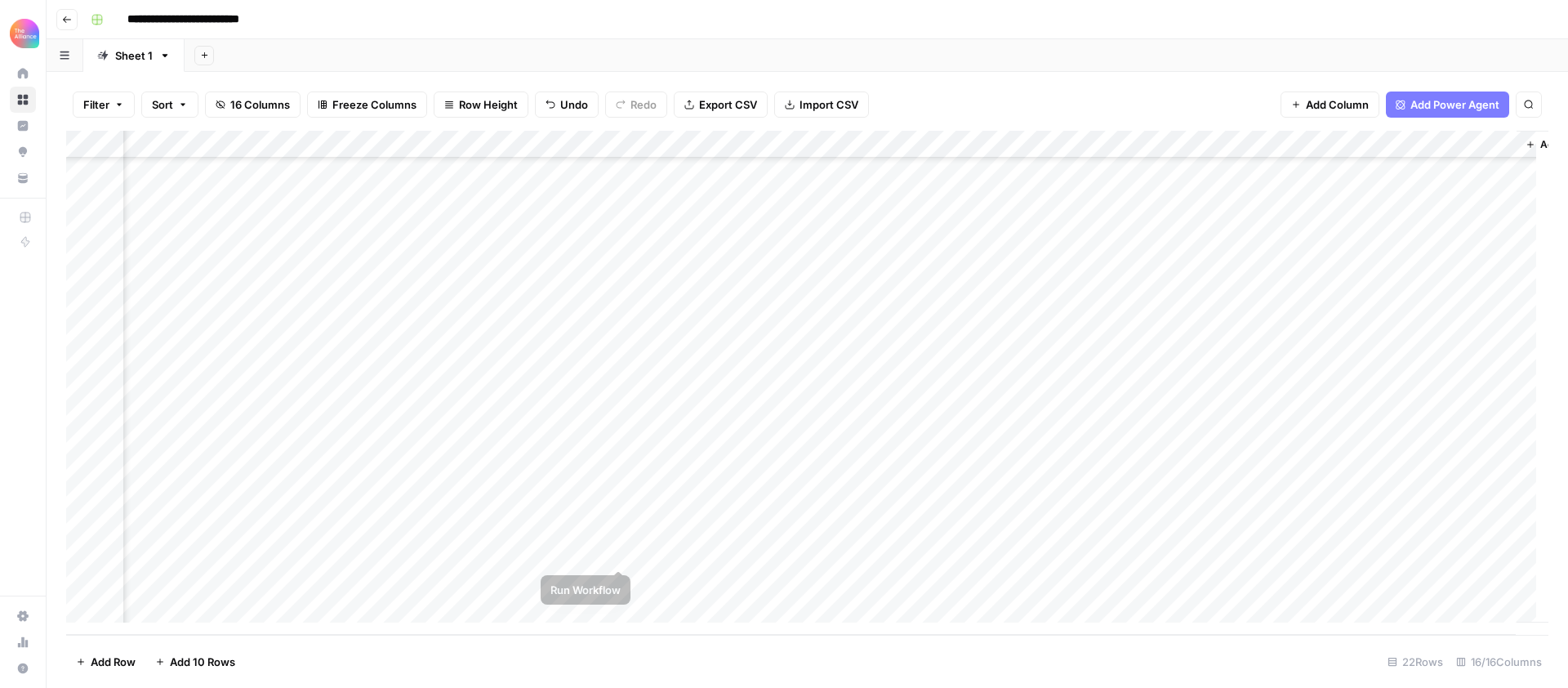
click at [619, 554] on div "Add Column" at bounding box center [807, 382] width 1482 height 504
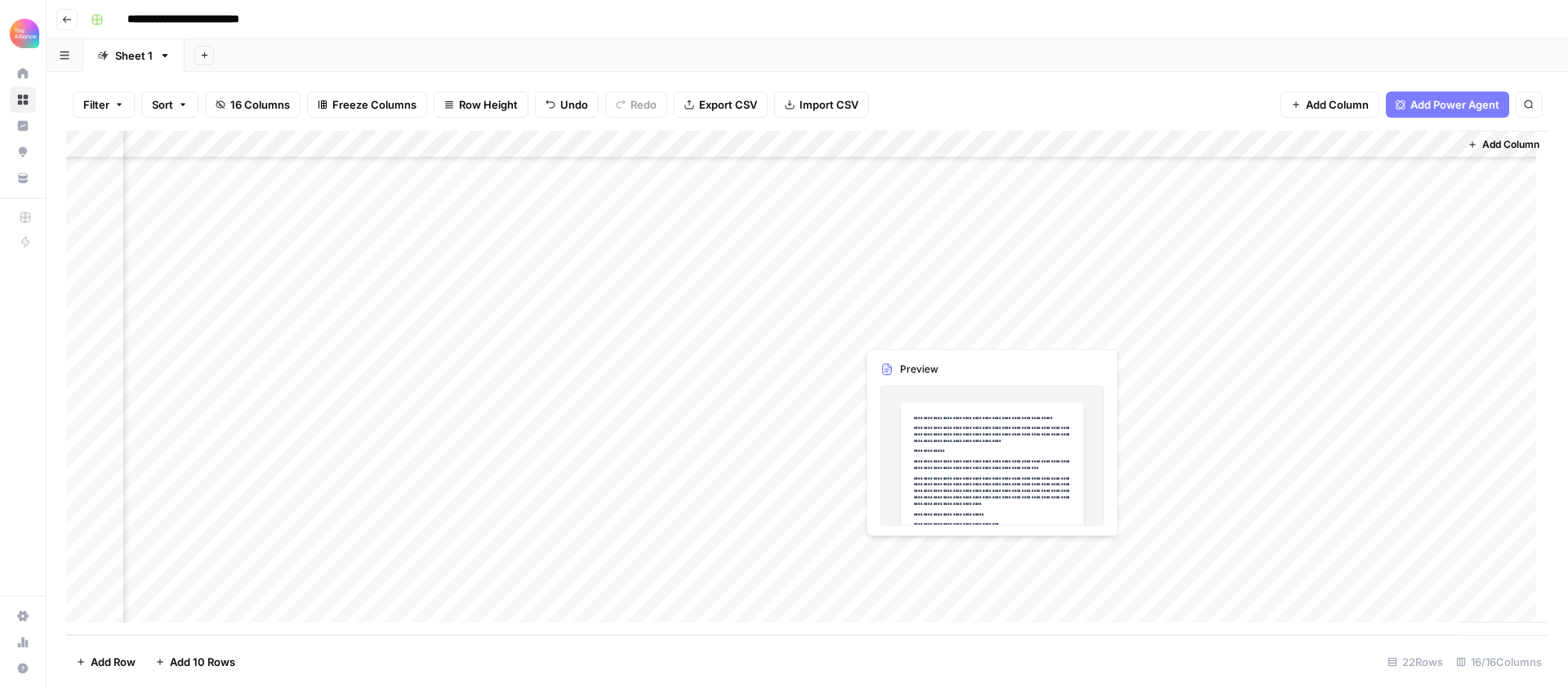
click at [917, 556] on div "Add Column" at bounding box center [807, 382] width 1482 height 504
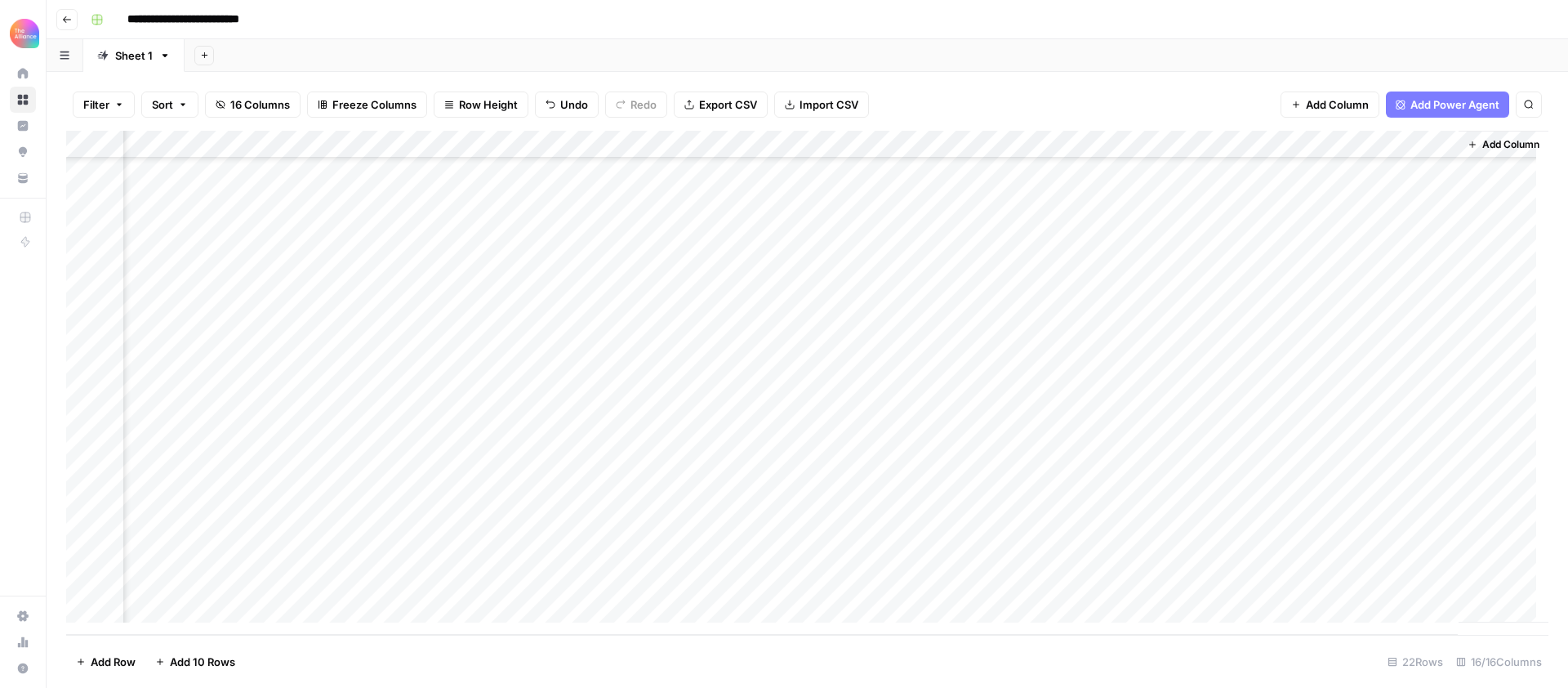
click at [980, 555] on div "Add Column" at bounding box center [807, 382] width 1482 height 504
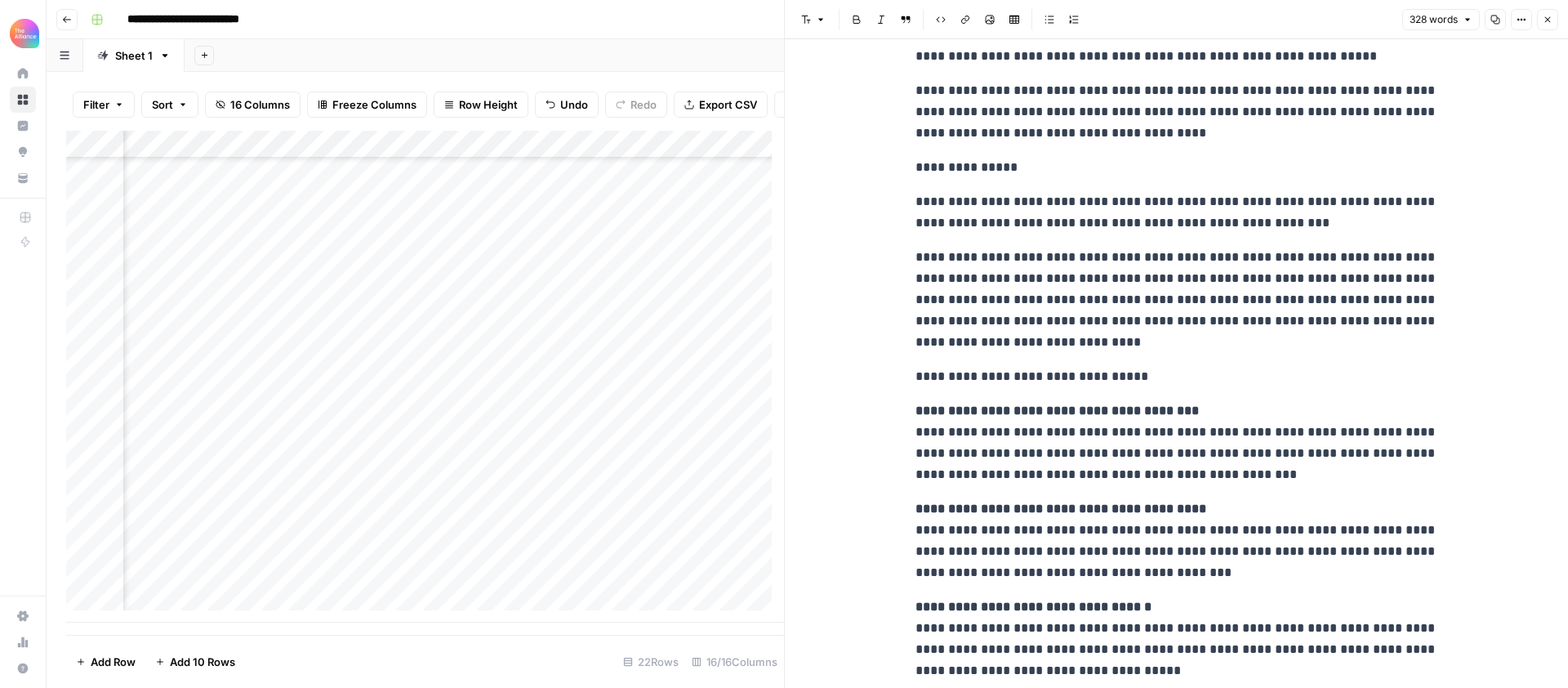
scroll to position [35, 0]
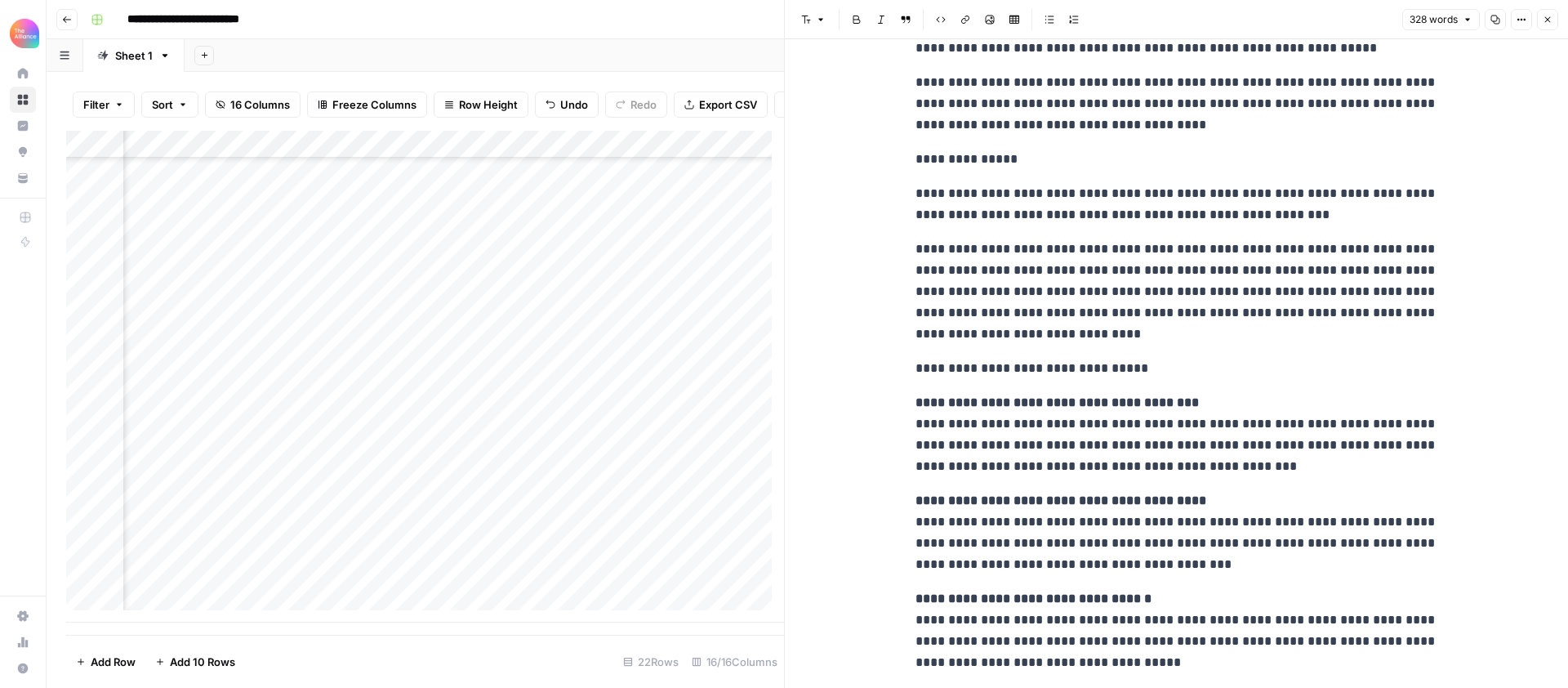
click at [1548, 22] on icon "button" at bounding box center [1547, 20] width 9 height 9
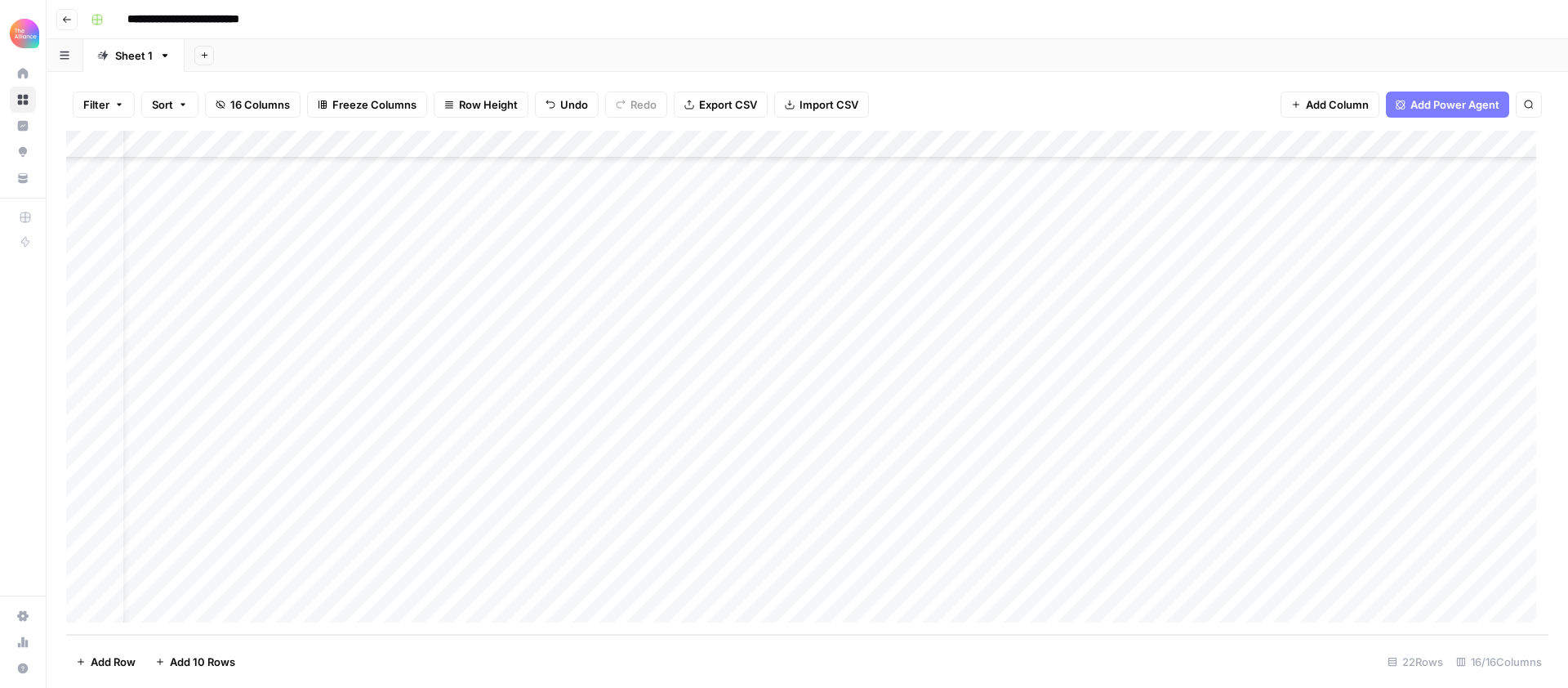
scroll to position [173, 41]
click at [718, 552] on div "Add Column" at bounding box center [807, 382] width 1482 height 504
click at [457, 554] on div "Add Column" at bounding box center [807, 382] width 1482 height 504
click at [499, 559] on div "Add Column" at bounding box center [807, 382] width 1482 height 504
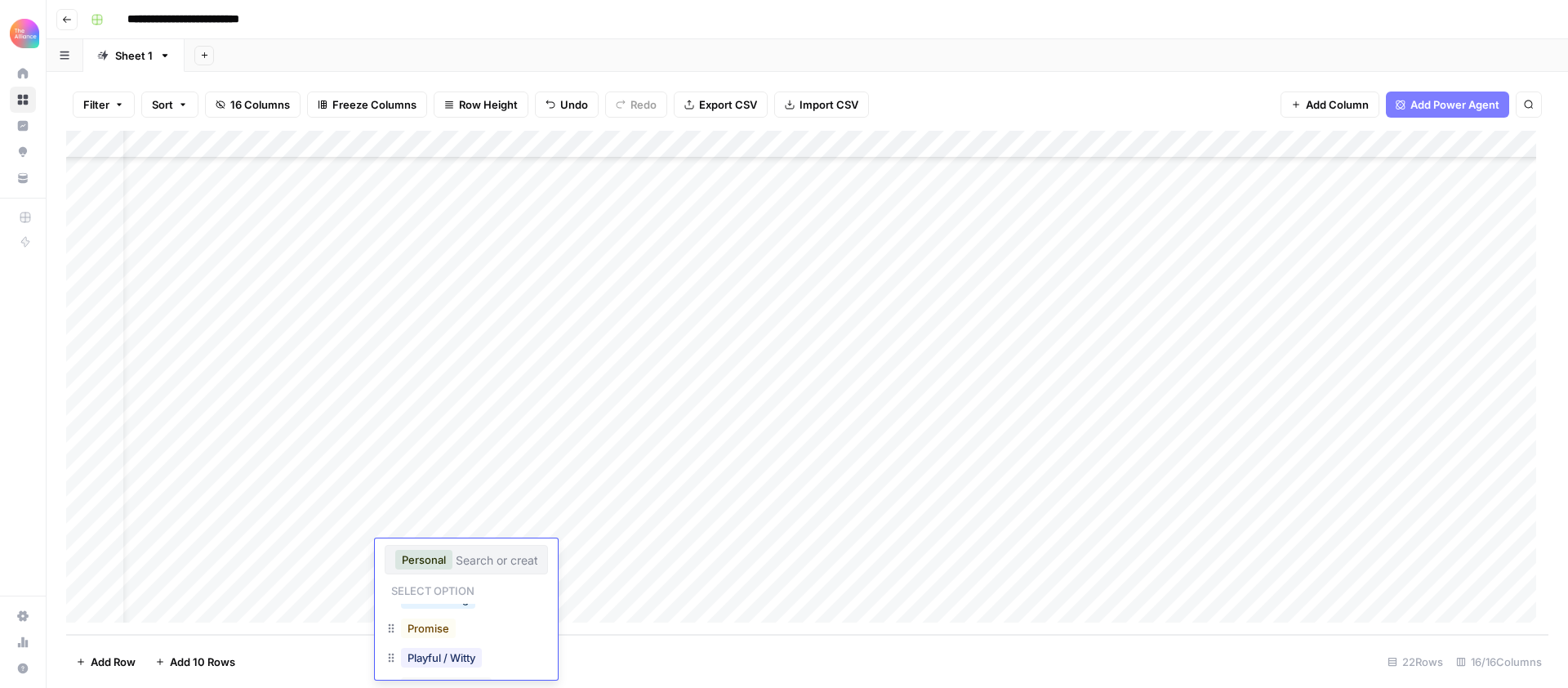
click at [606, 554] on div "Add Column" at bounding box center [807, 382] width 1482 height 504
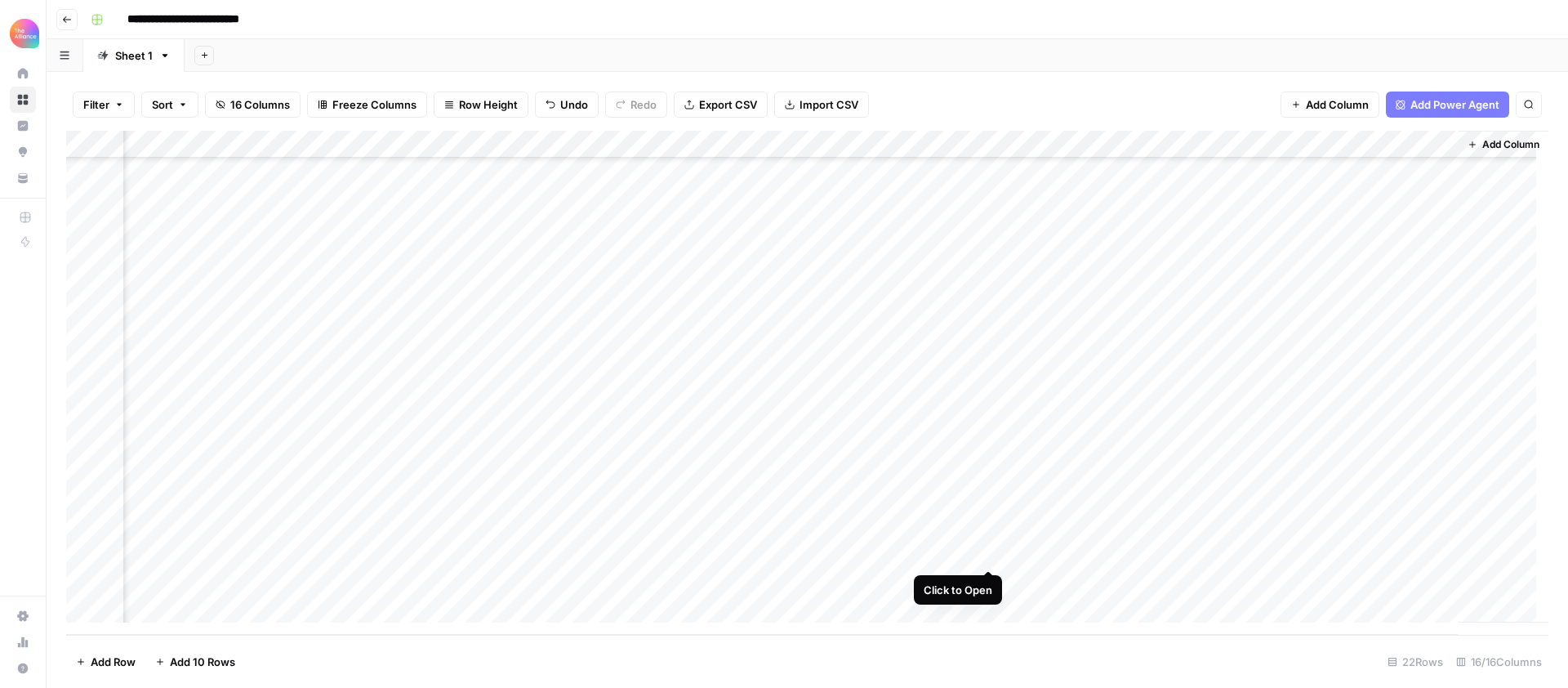
click at [992, 555] on div "Add Column" at bounding box center [807, 382] width 1482 height 504
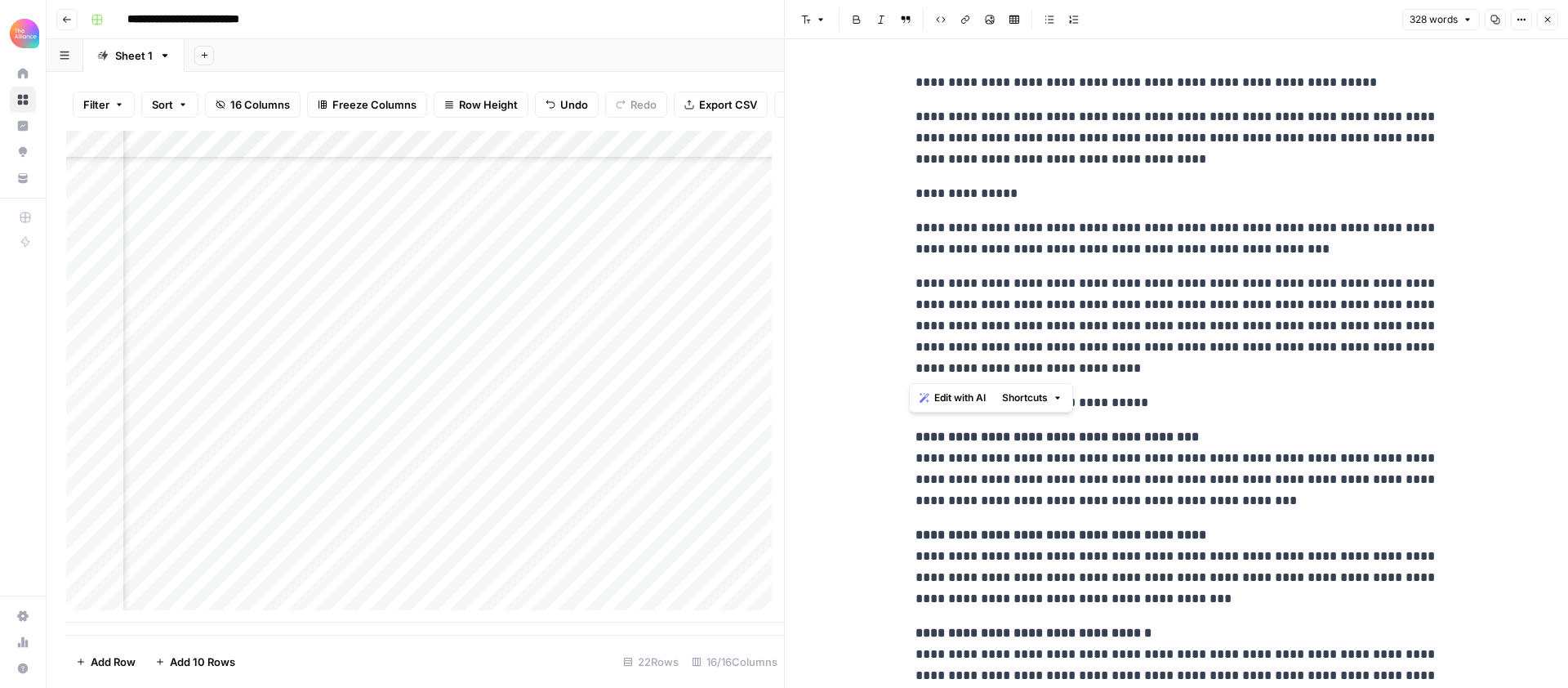
drag, startPoint x: 1051, startPoint y: 374, endPoint x: 909, endPoint y: 82, distance: 324.7
click at [909, 82] on div "**********" at bounding box center [1176, 501] width 543 height 871
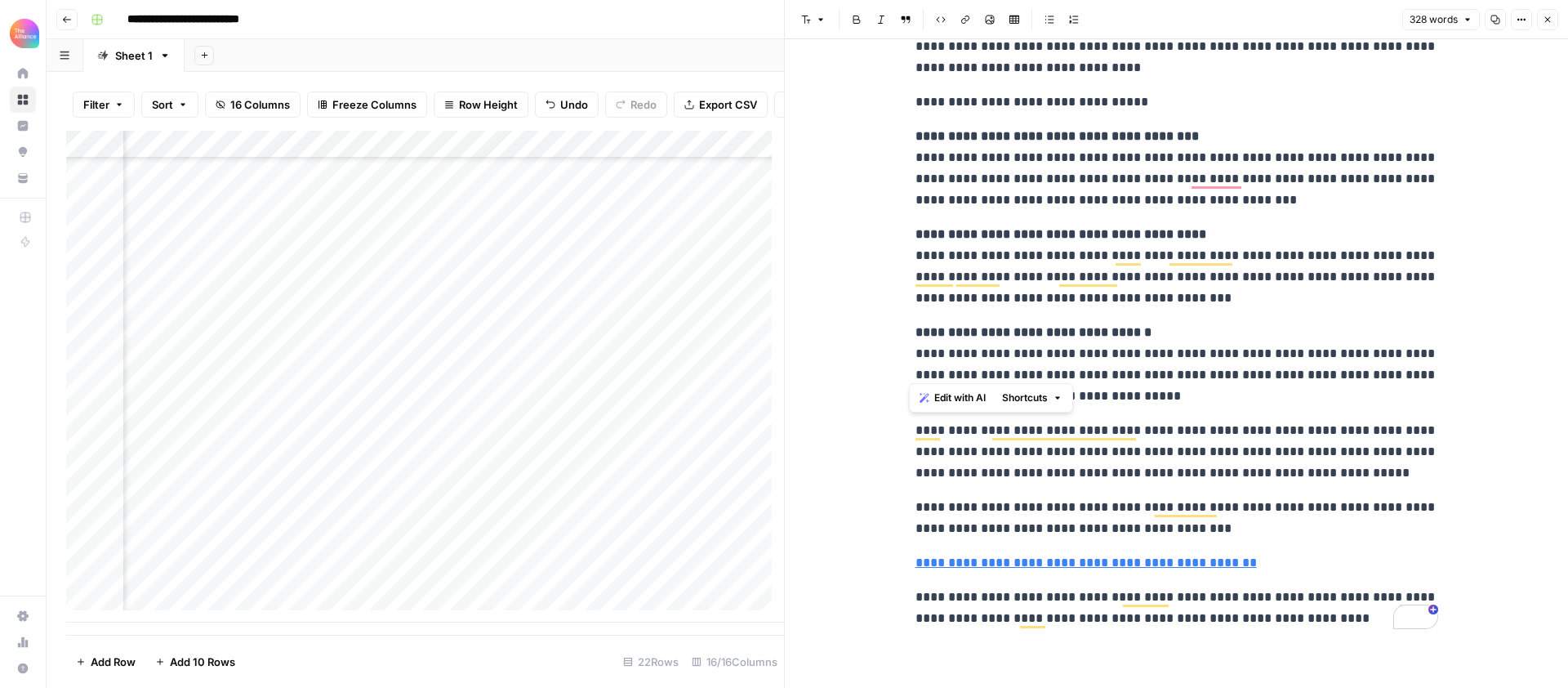
scroll to position [313, 0]
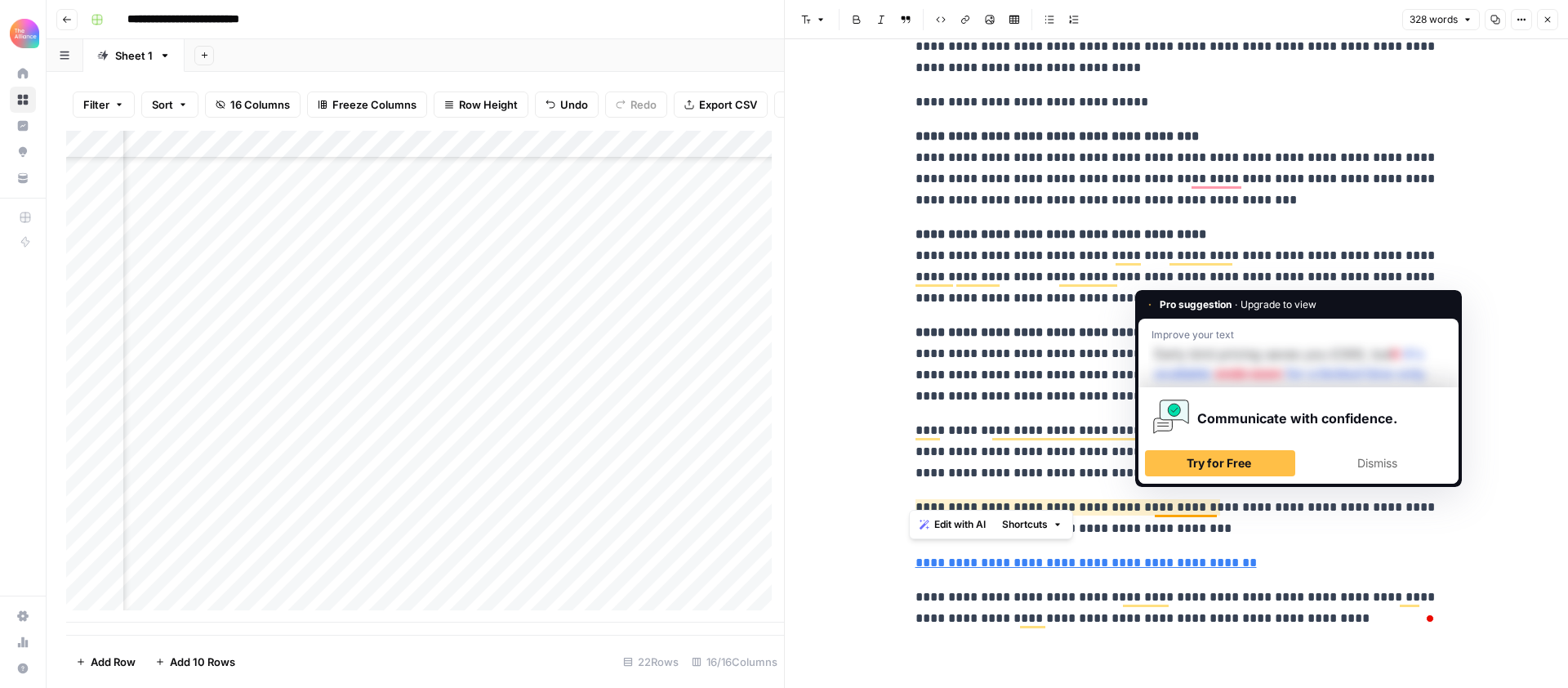
drag, startPoint x: 911, startPoint y: 492, endPoint x: 1214, endPoint y: 491, distance: 303.0
click at [1214, 497] on p "**********" at bounding box center [1177, 517] width 523 height 42
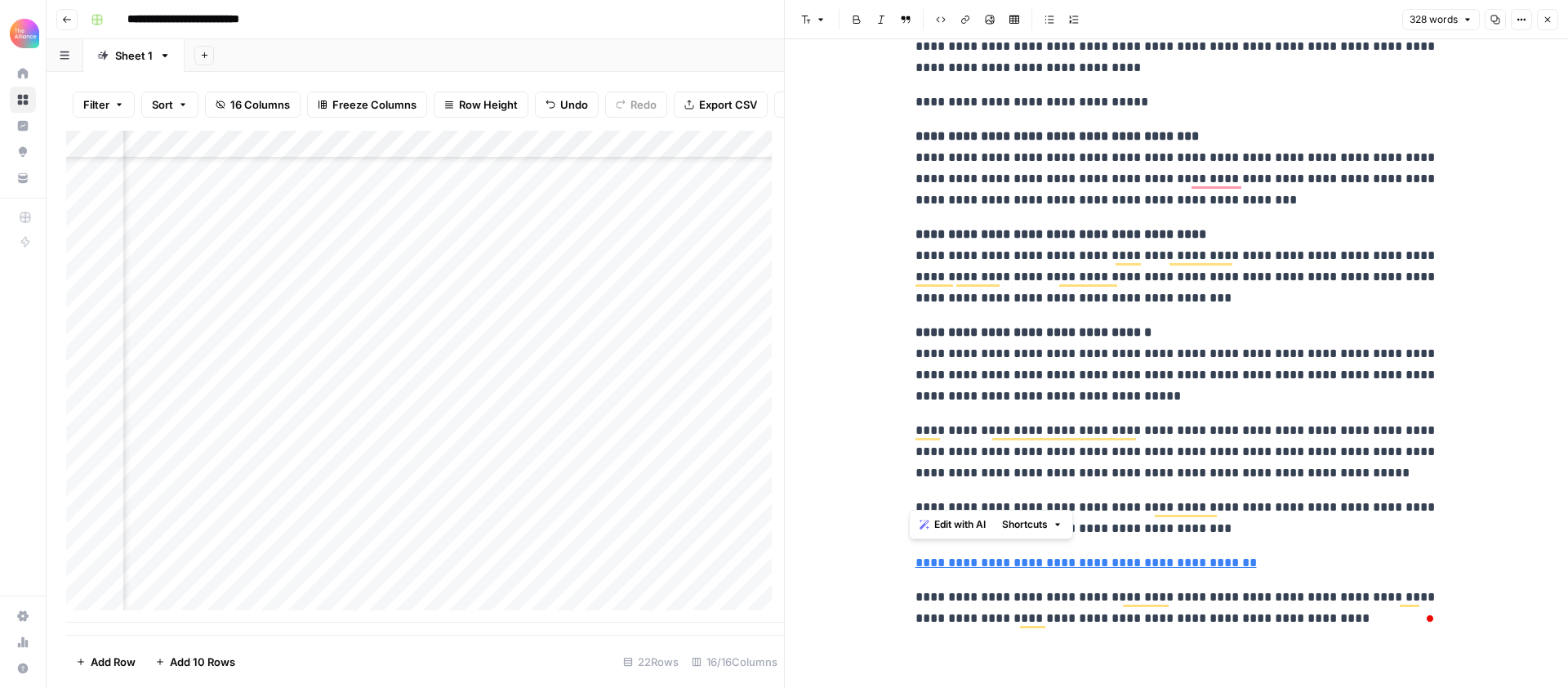
copy p "**********"
